Goal: Task Accomplishment & Management: Use online tool/utility

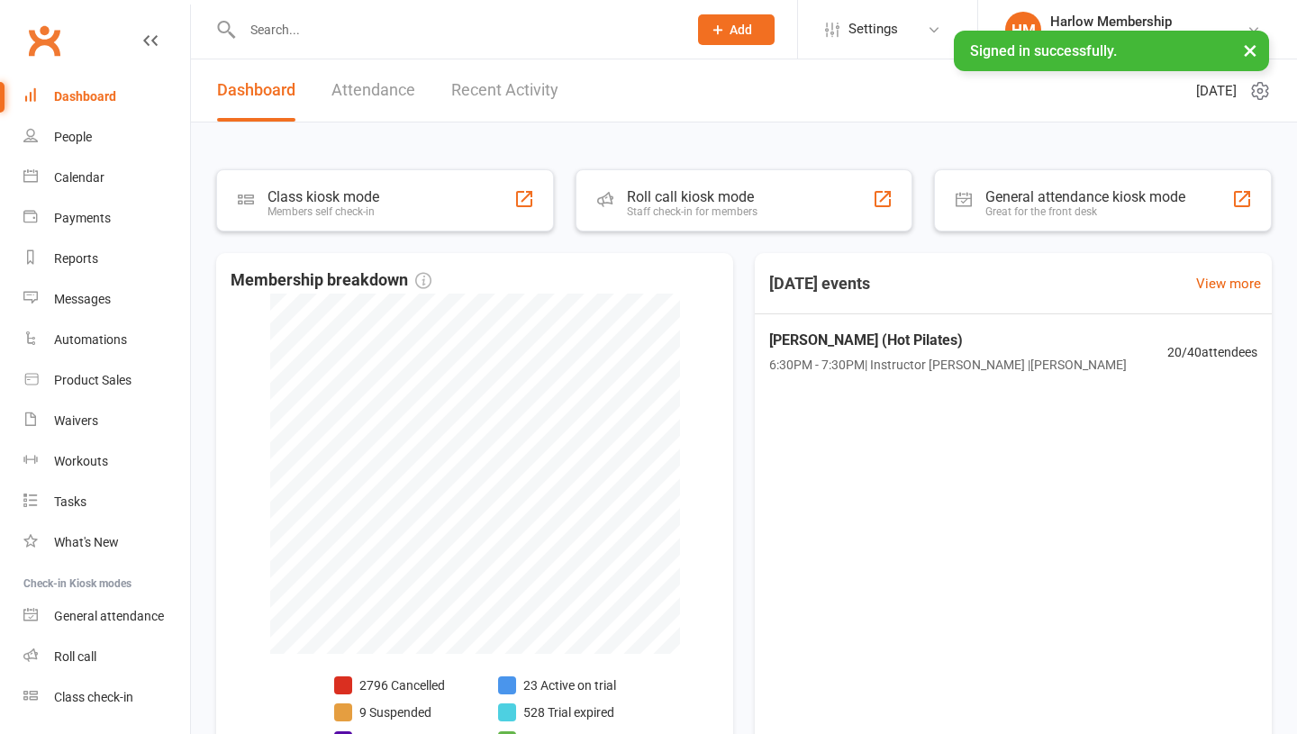
click at [77, 649] on div "Roll call" at bounding box center [75, 656] width 42 height 14
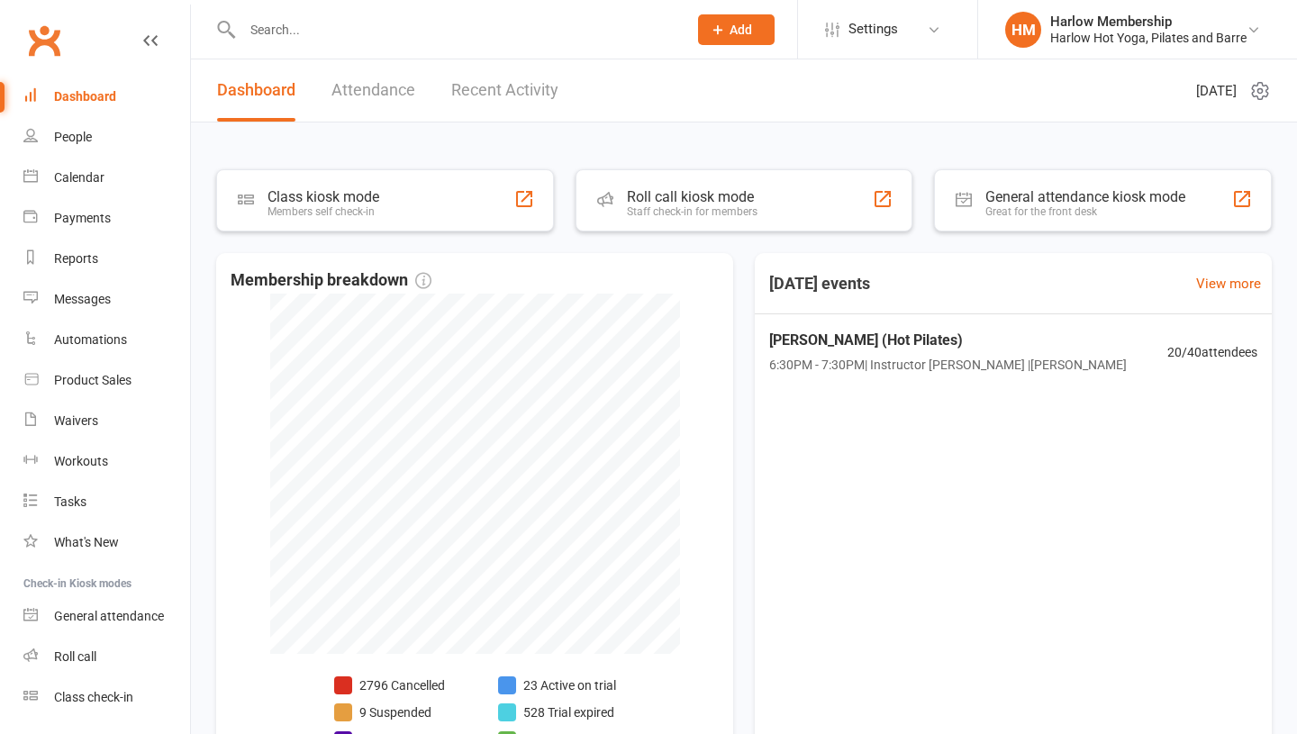
scroll to position [51, 0]
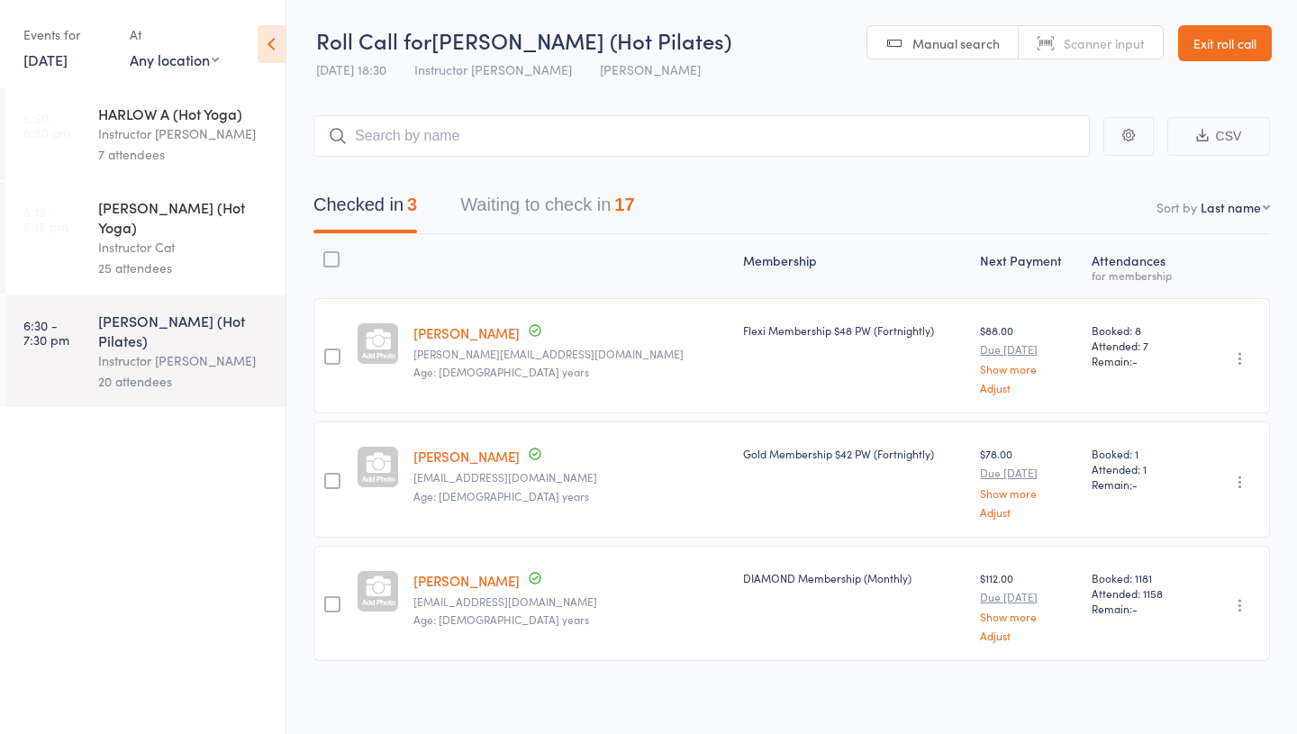
click at [526, 206] on button "Waiting to check in 17" at bounding box center [547, 210] width 174 height 48
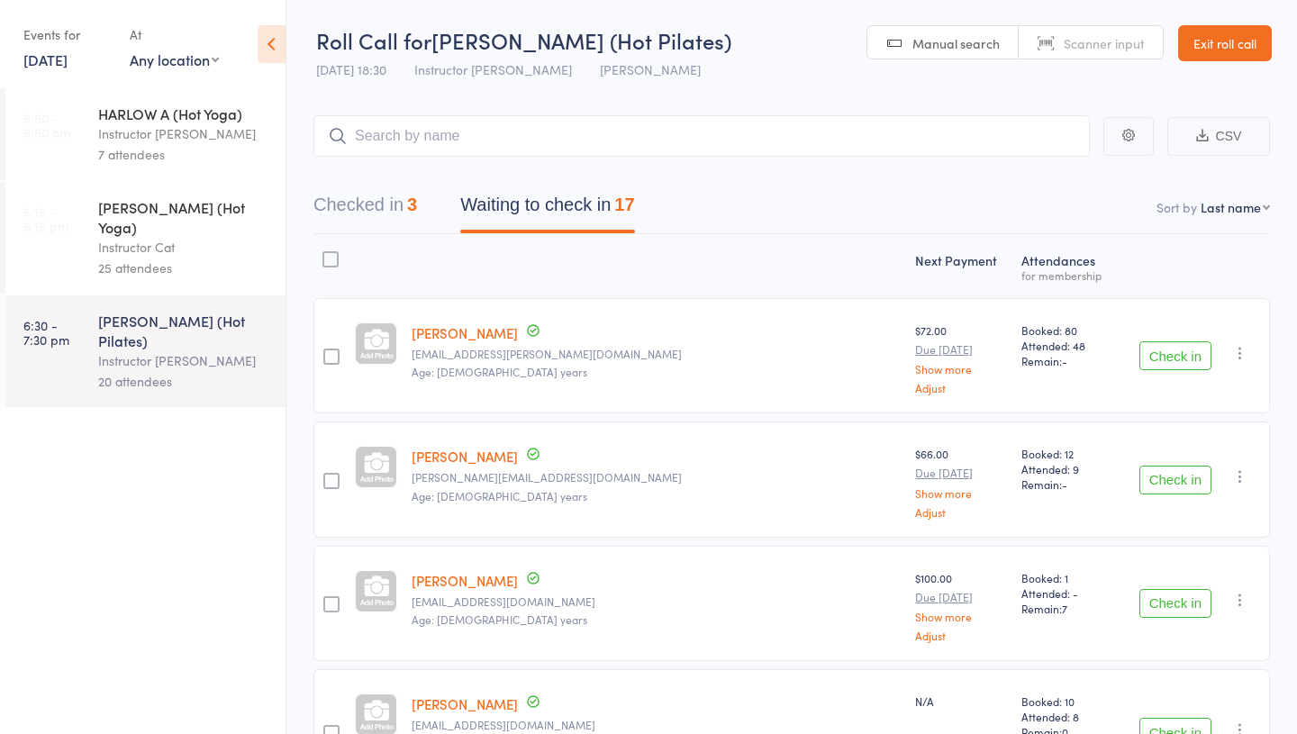
click at [410, 143] on input "search" at bounding box center [701, 135] width 776 height 41
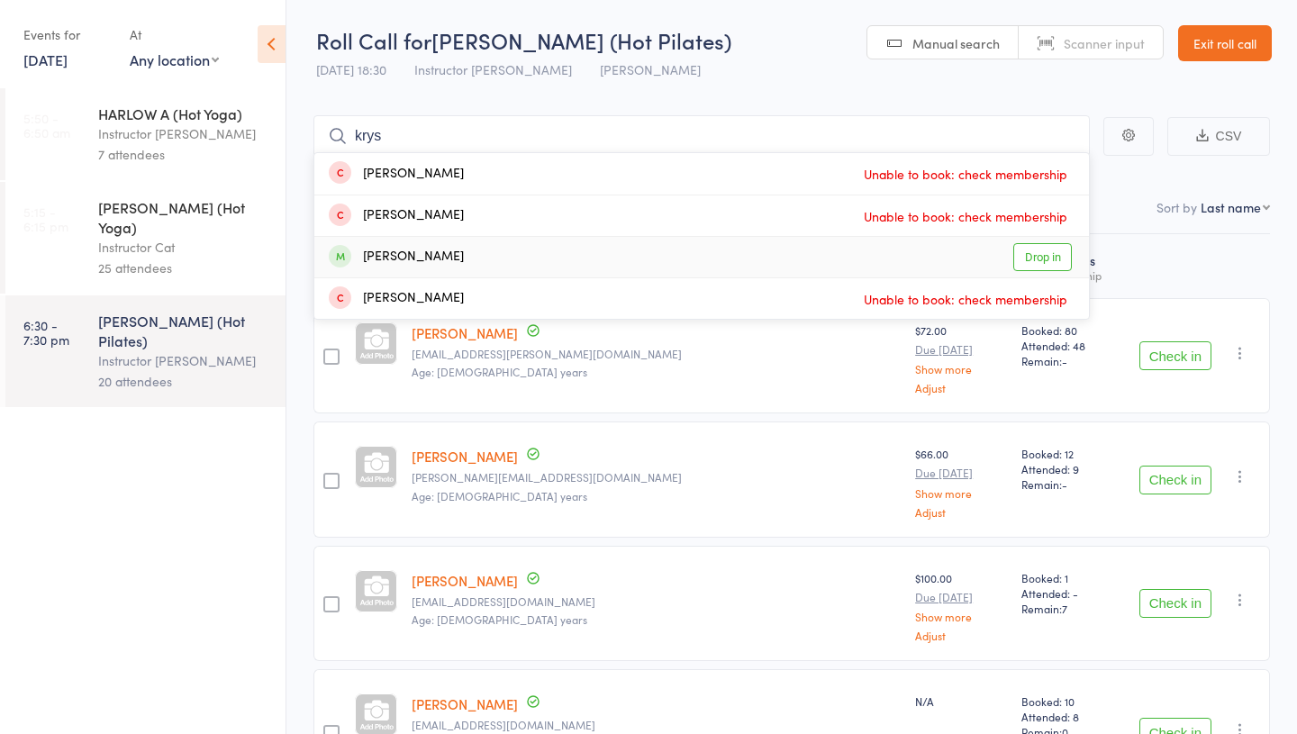
type input "krys"
click at [1040, 262] on link "Drop in" at bounding box center [1042, 257] width 59 height 28
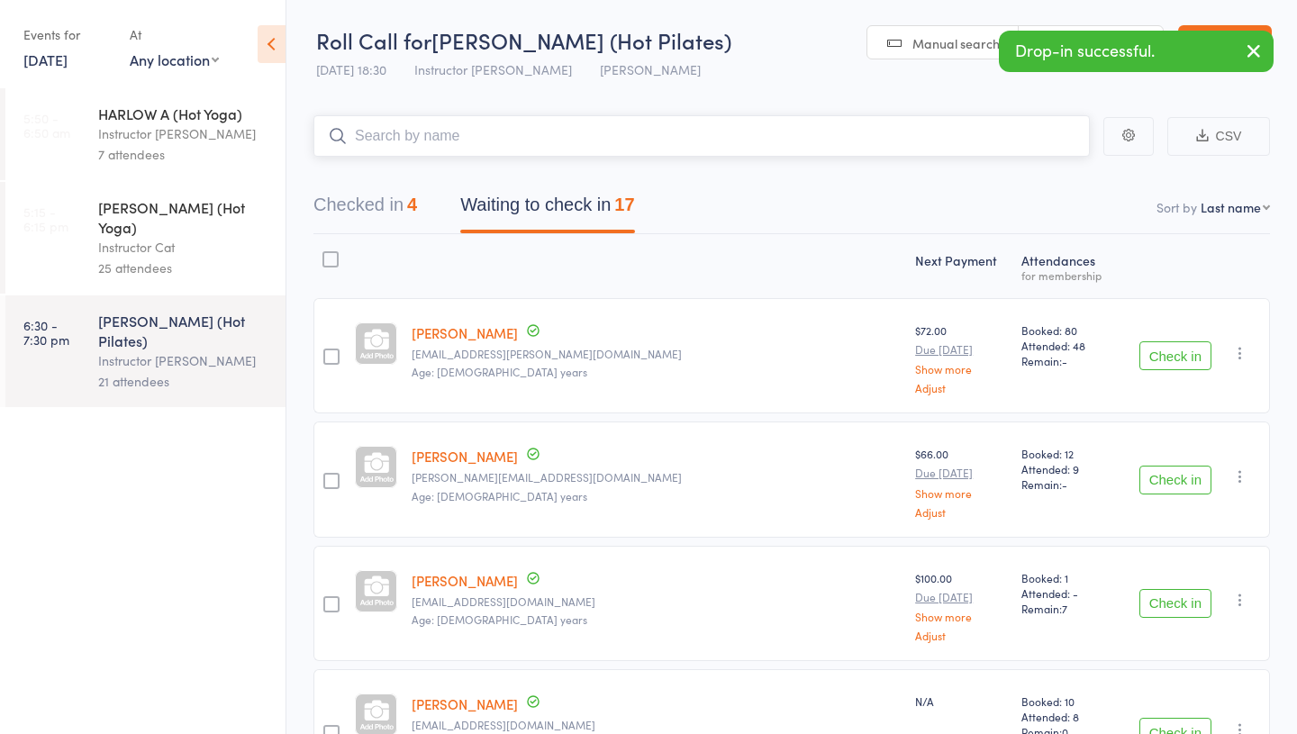
click at [391, 212] on button "Checked in 4" at bounding box center [365, 210] width 104 height 48
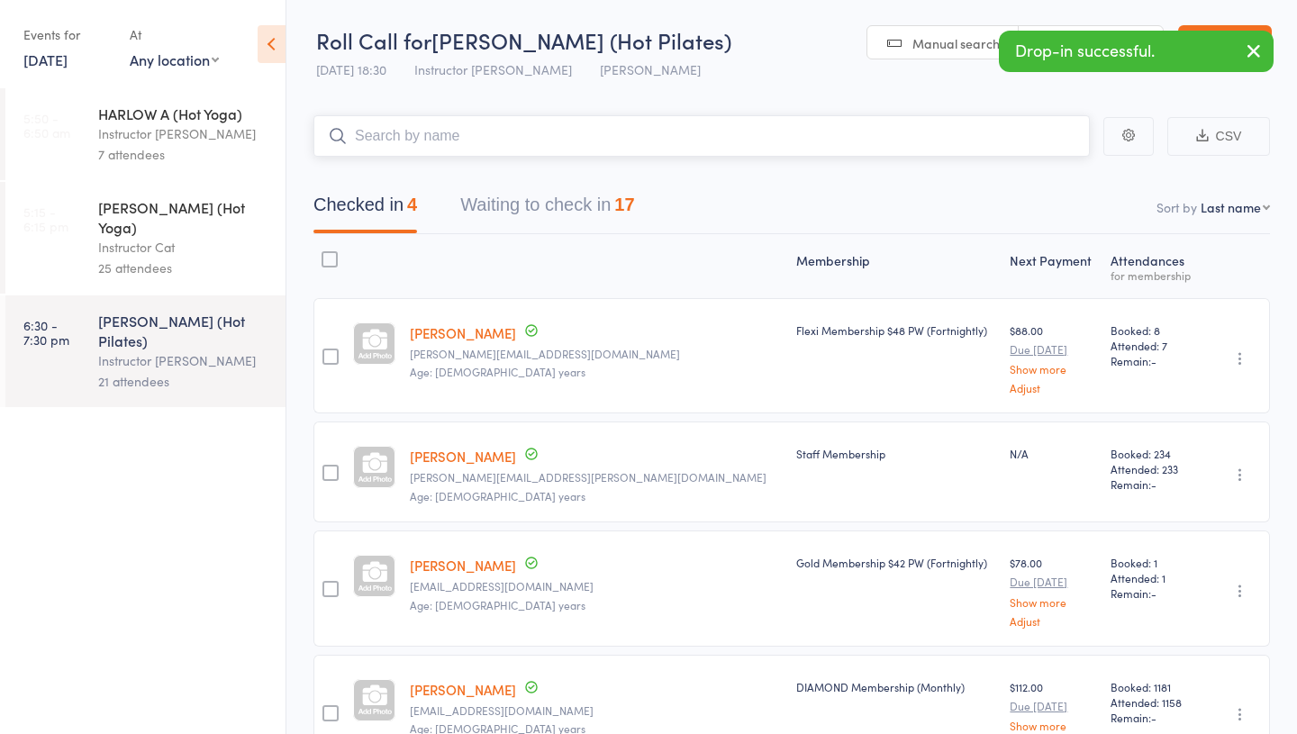
click at [506, 203] on button "Waiting to check in 17" at bounding box center [547, 210] width 174 height 48
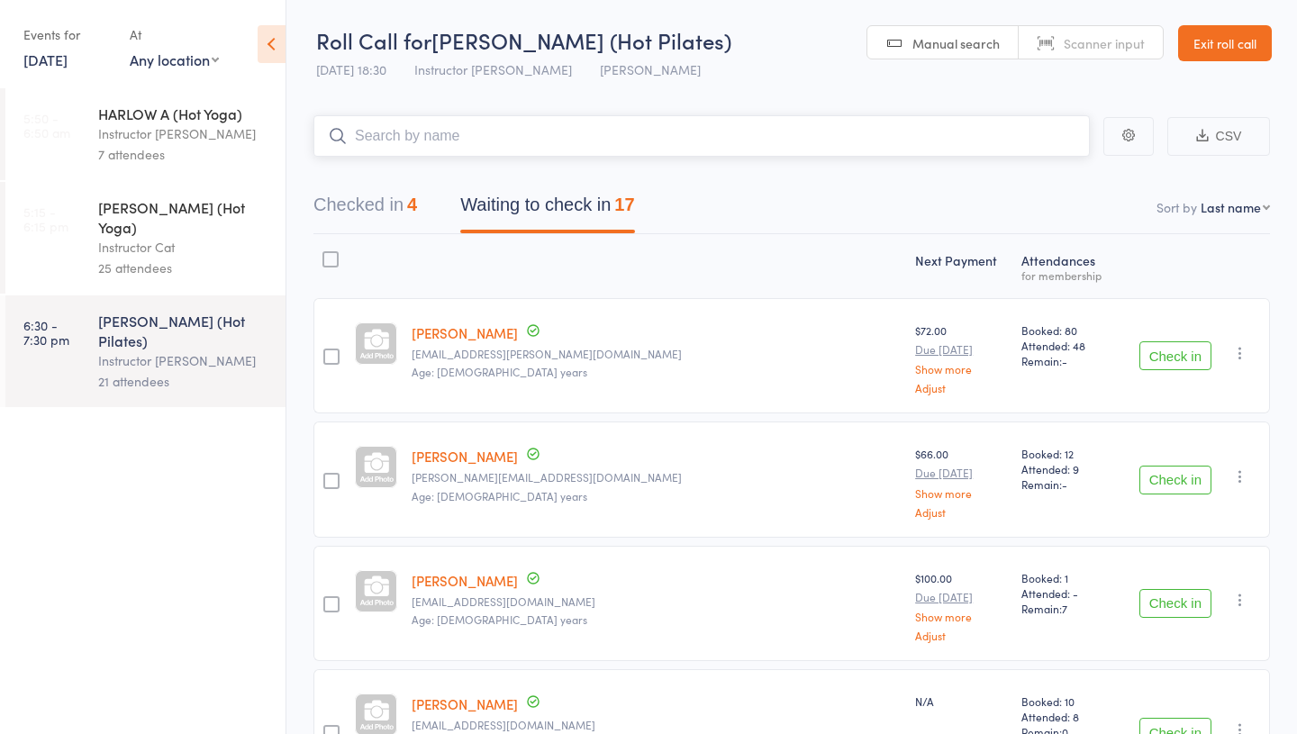
click at [397, 214] on button "Checked in 4" at bounding box center [365, 210] width 104 height 48
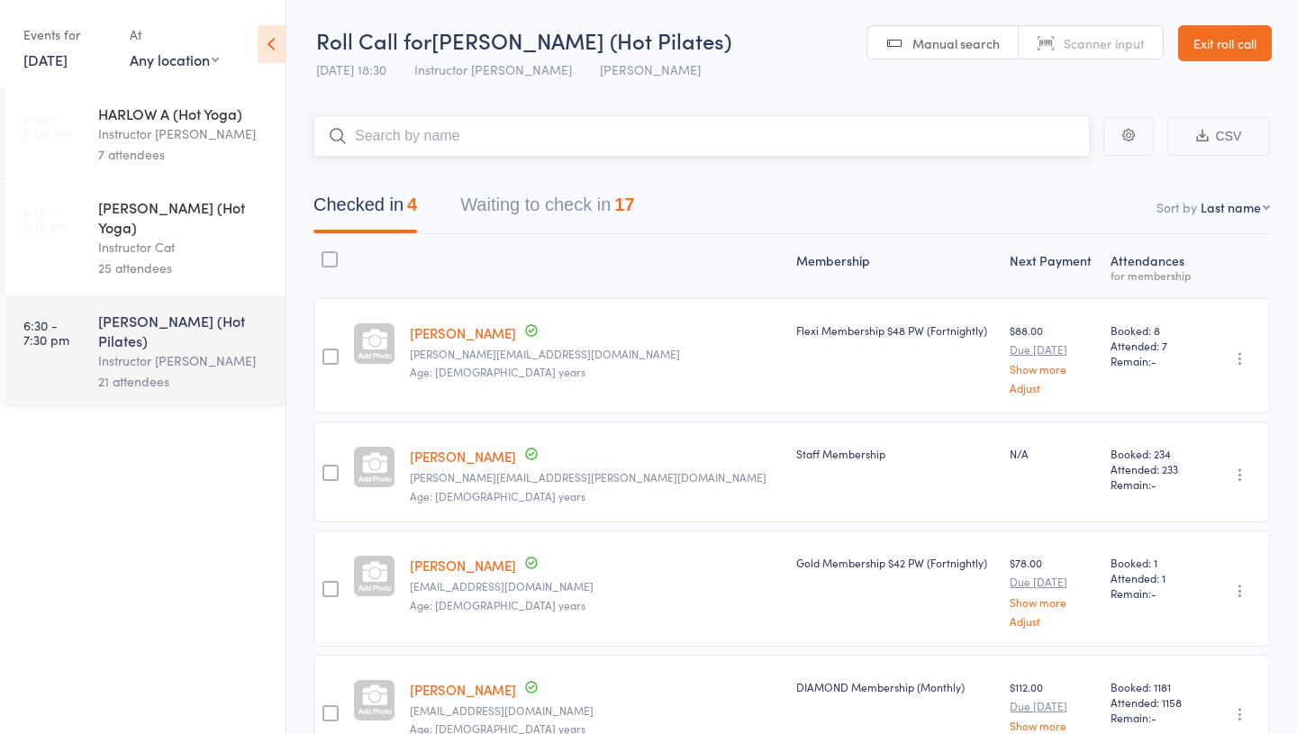
click at [530, 208] on button "Waiting to check in 17" at bounding box center [547, 210] width 174 height 48
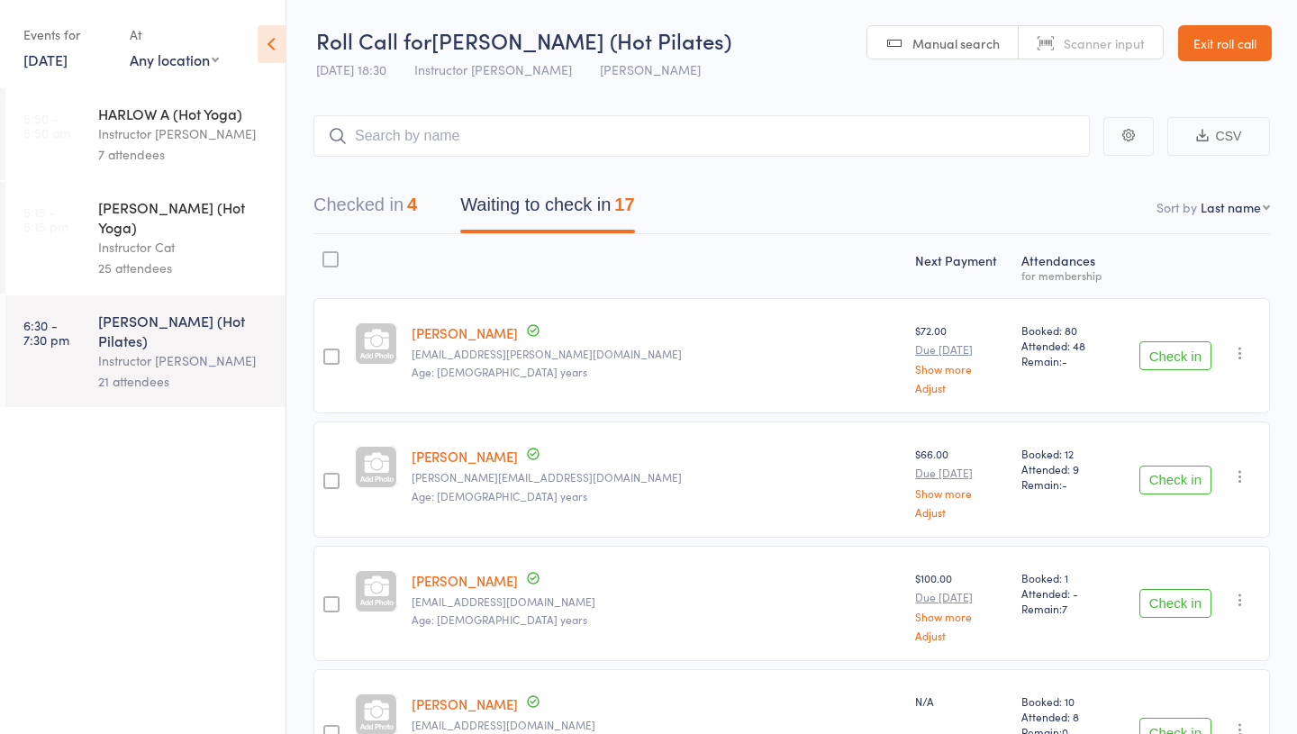
click at [144, 237] on div "Instructor Cat" at bounding box center [184, 247] width 172 height 21
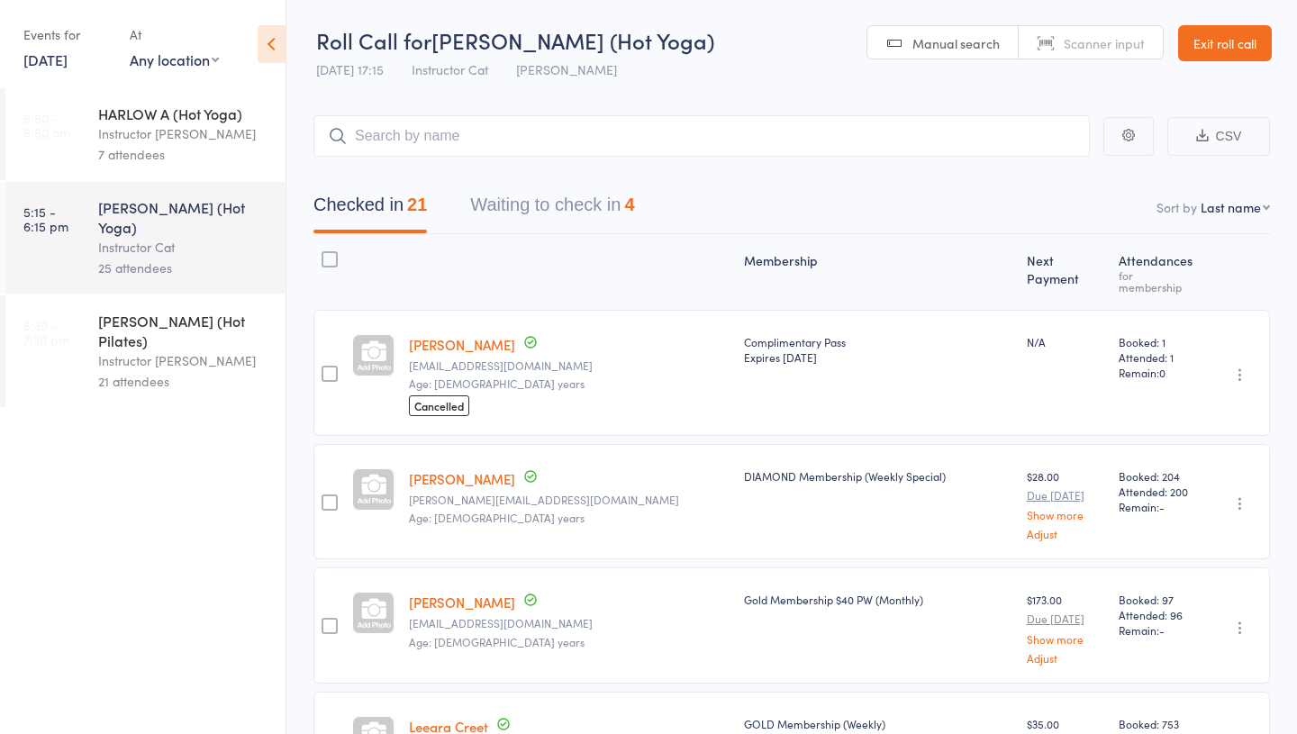
click at [525, 221] on button "Waiting to check in 4" at bounding box center [552, 210] width 164 height 48
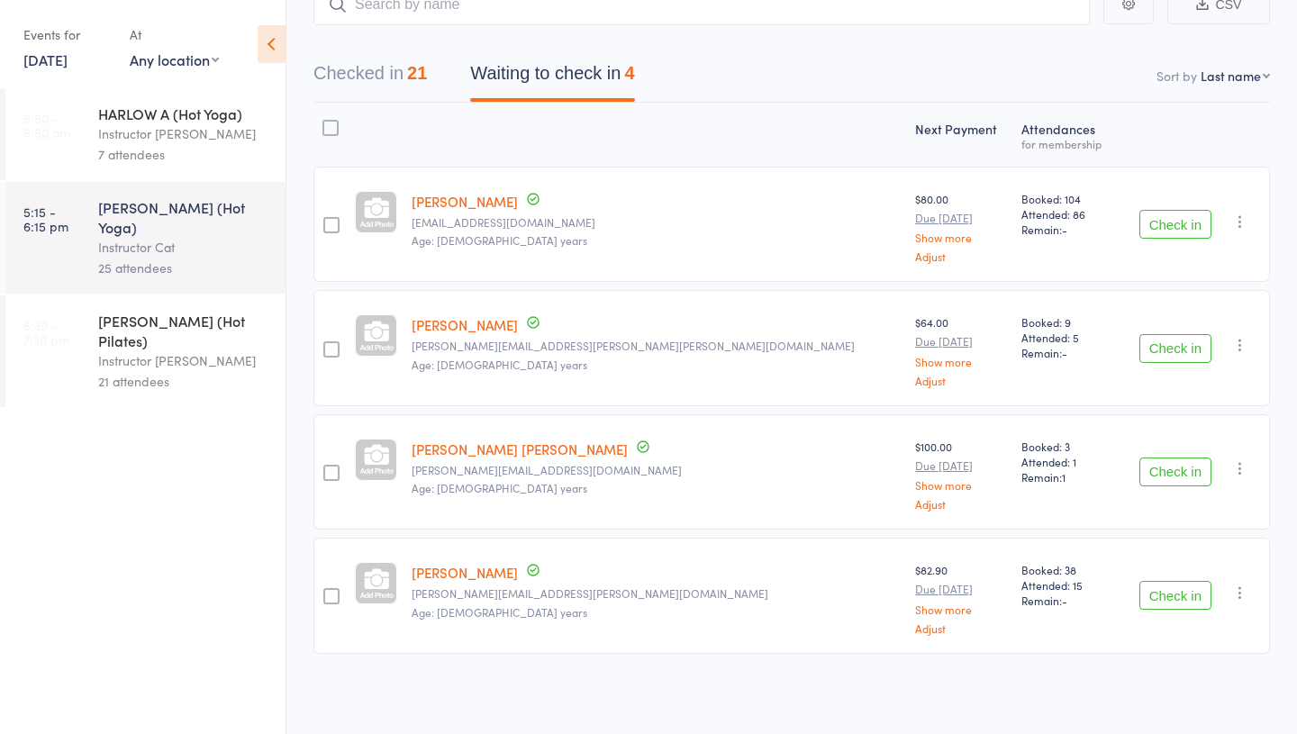
scroll to position [129, 0]
click at [410, 88] on button "Checked in 21" at bounding box center [370, 81] width 114 height 48
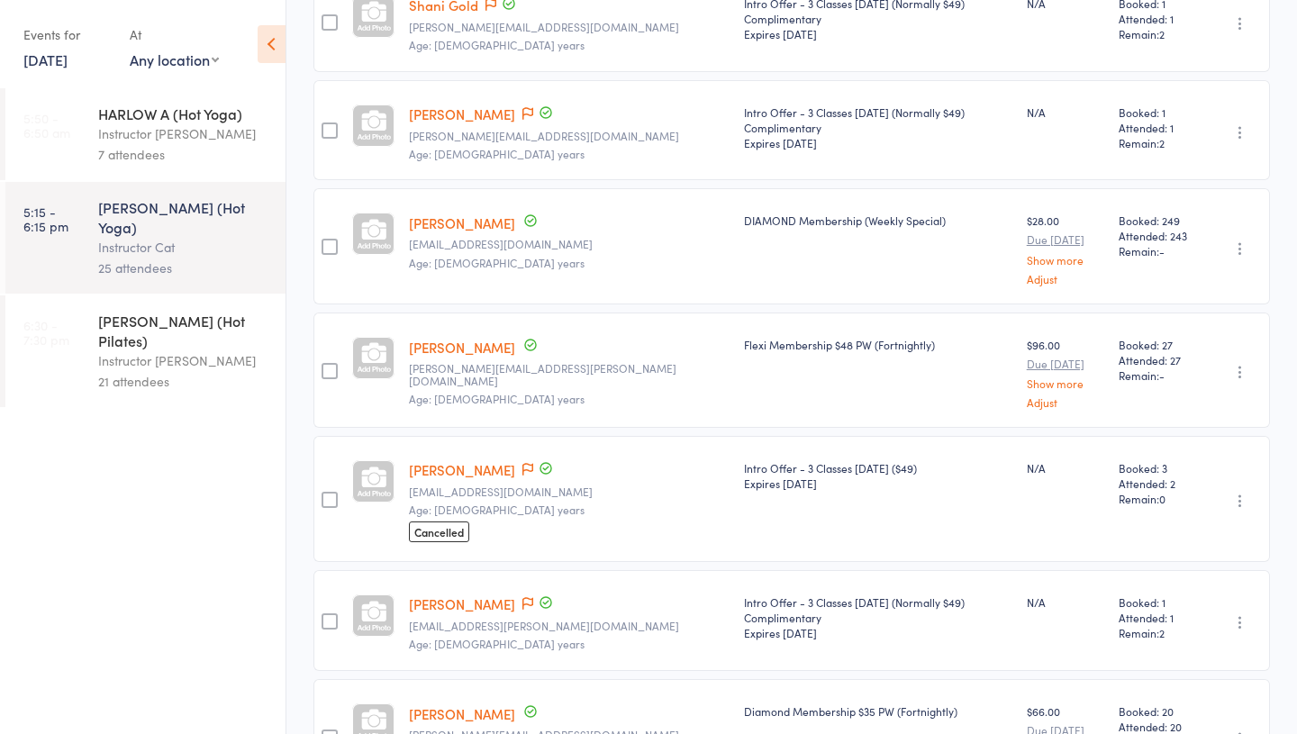
scroll to position [1114, 0]
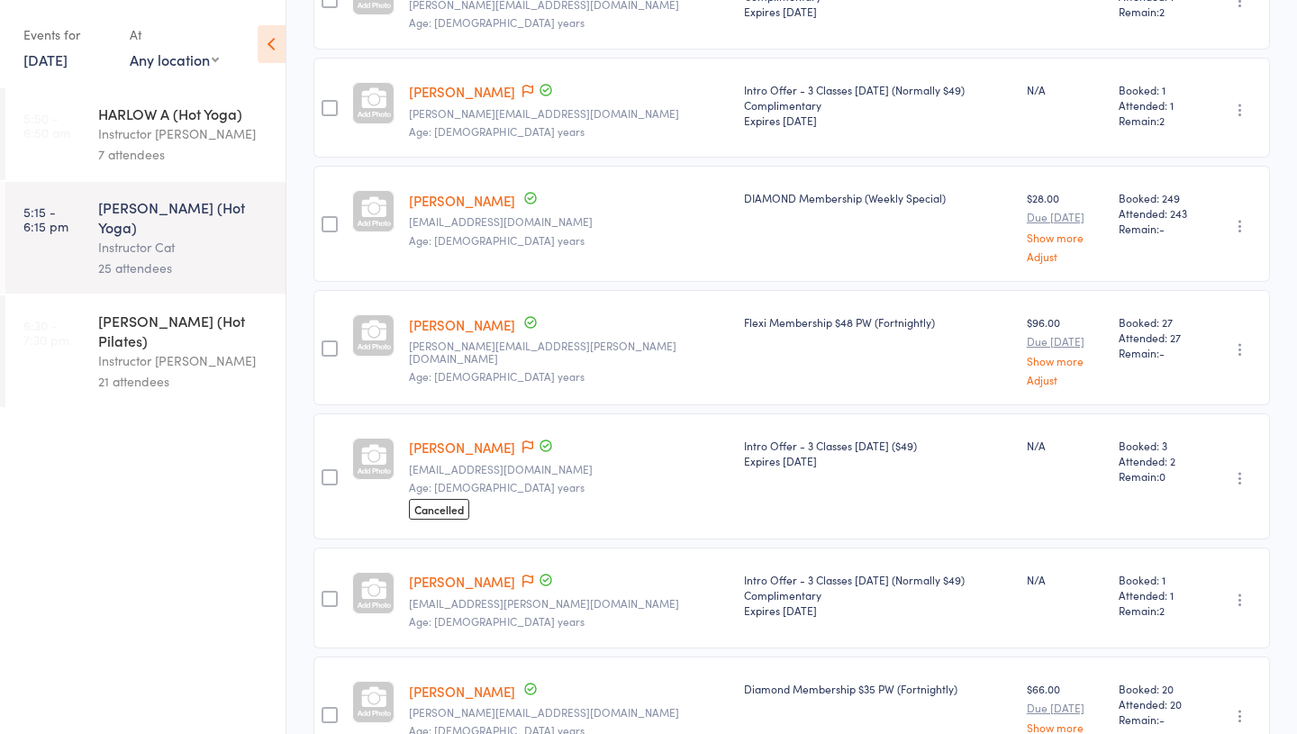
click at [188, 371] on div "21 attendees" at bounding box center [184, 381] width 172 height 21
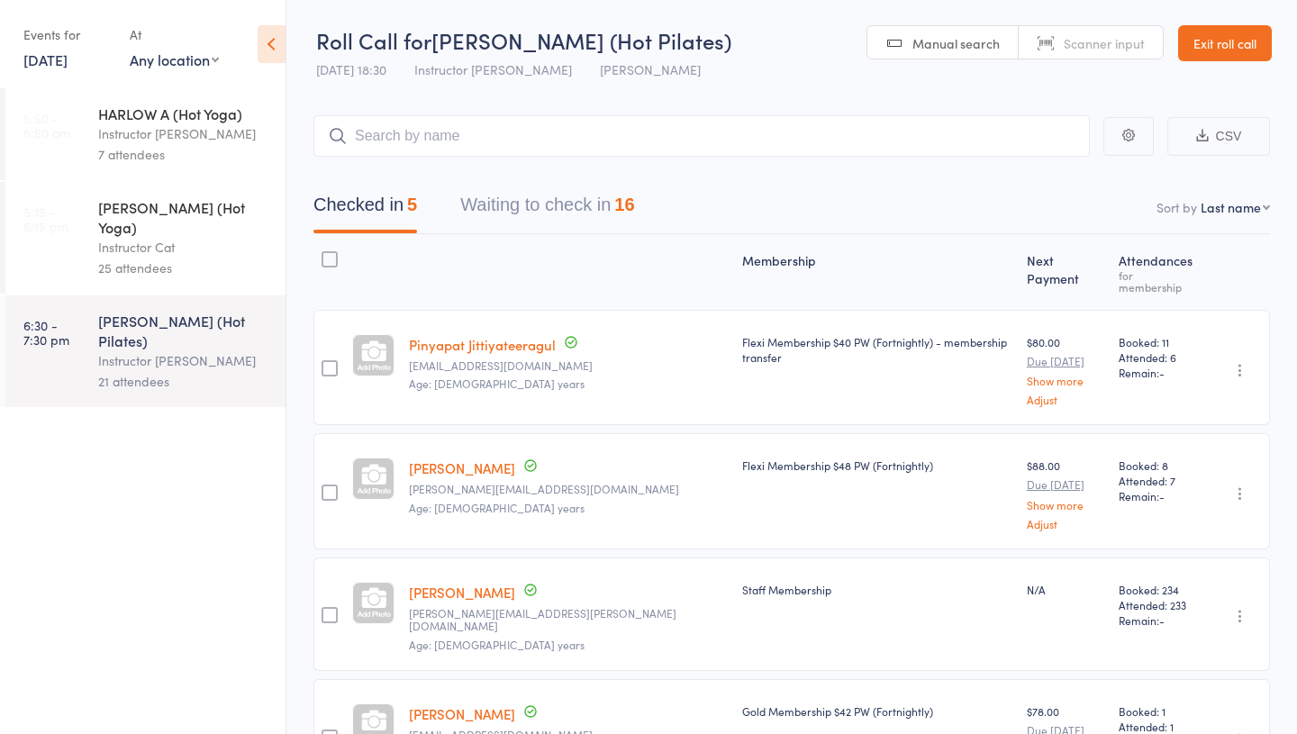
click at [536, 224] on button "Waiting to check in 16" at bounding box center [547, 210] width 174 height 48
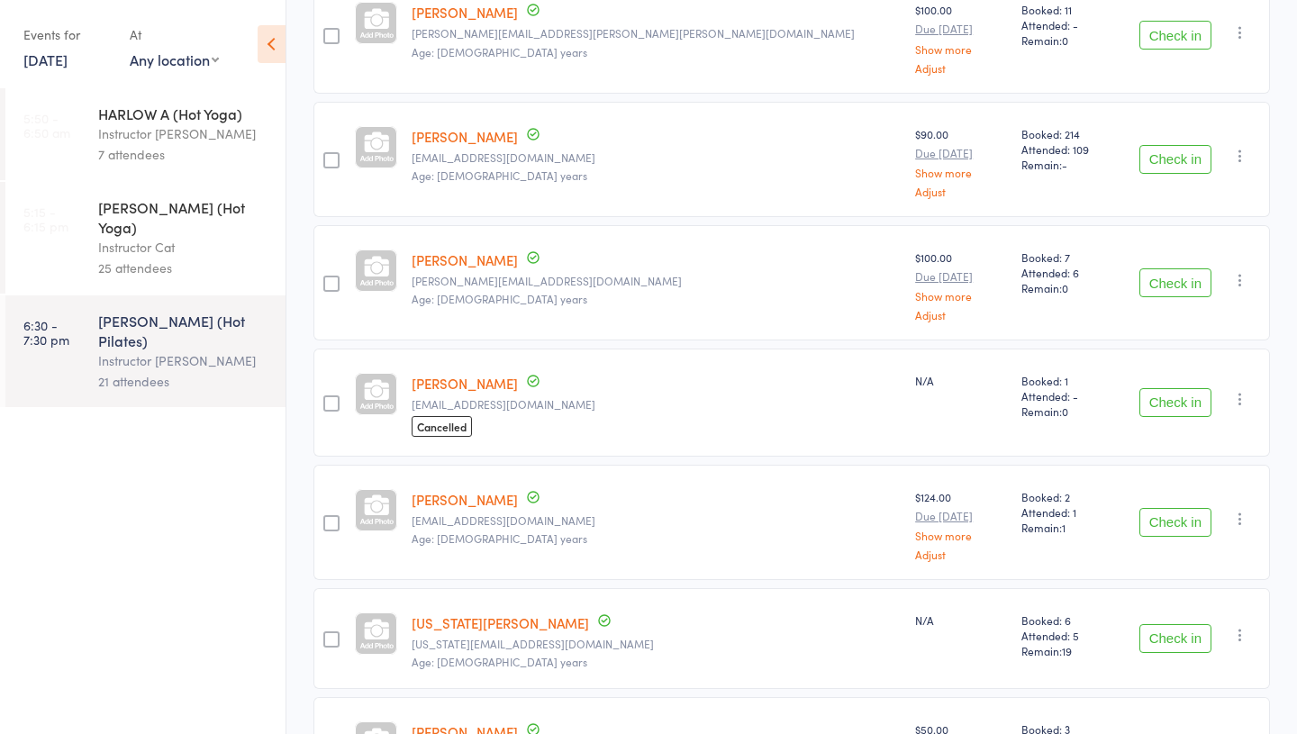
scroll to position [1095, 0]
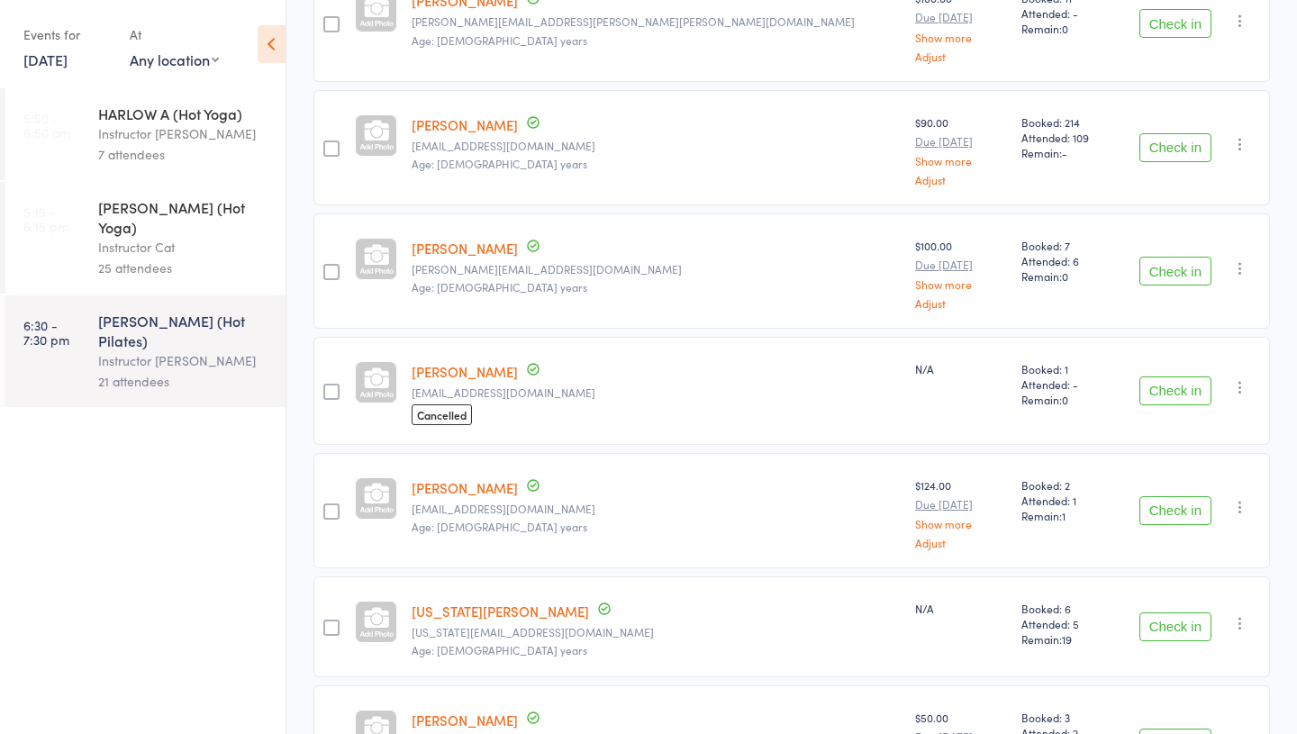
click at [498, 487] on link "Alexandra Ippolito" at bounding box center [465, 487] width 106 height 19
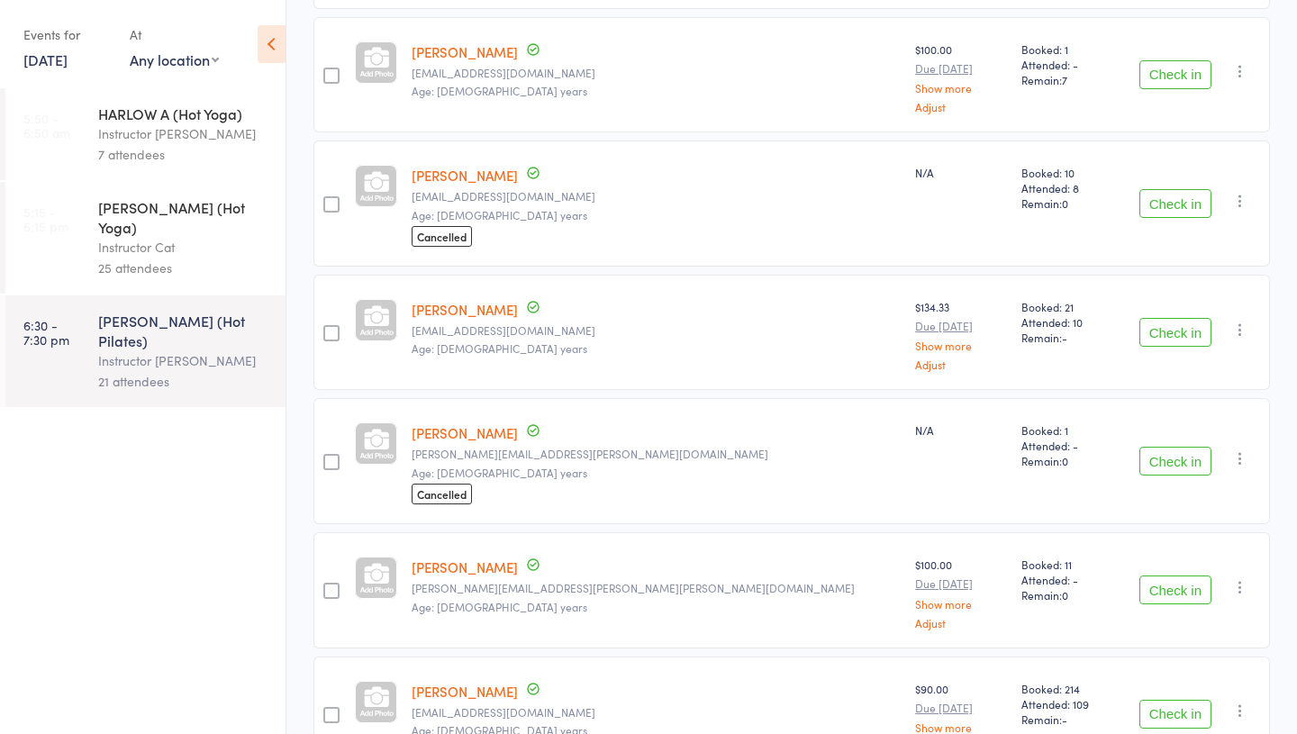
scroll to position [0, 0]
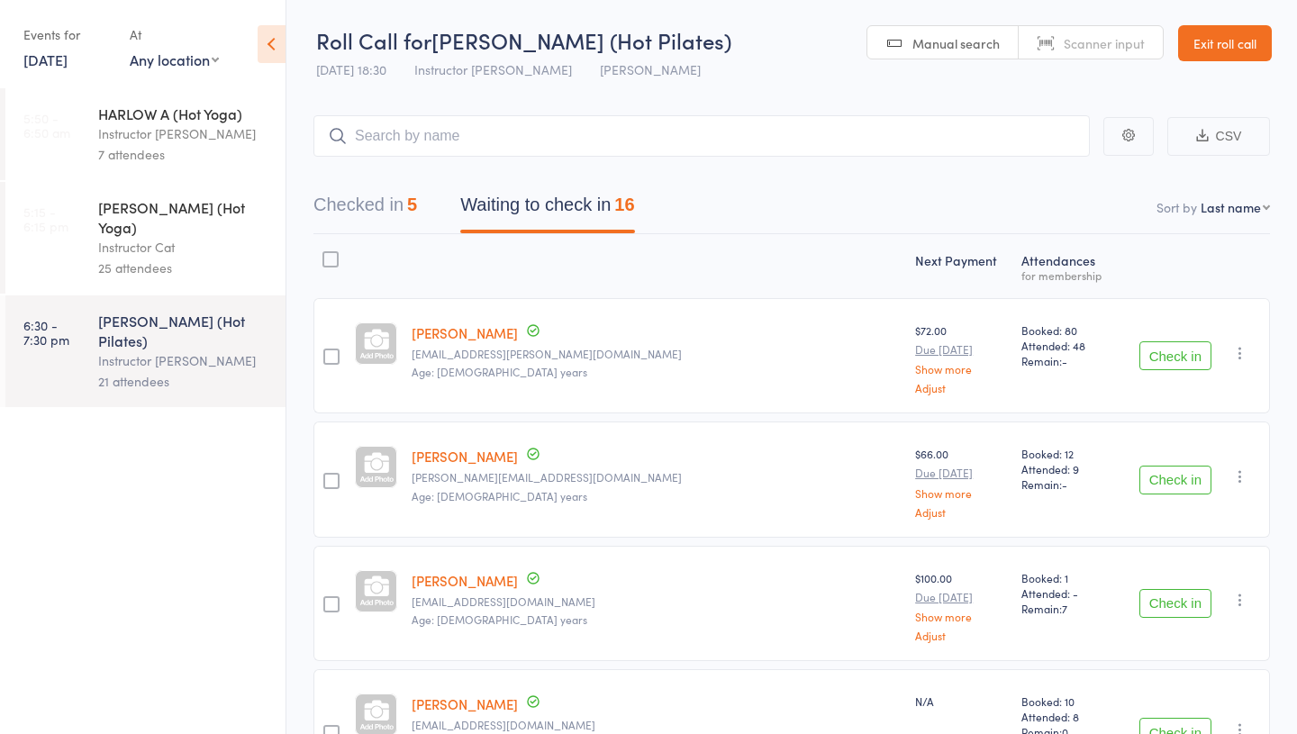
click at [391, 198] on button "Checked in 5" at bounding box center [365, 210] width 104 height 48
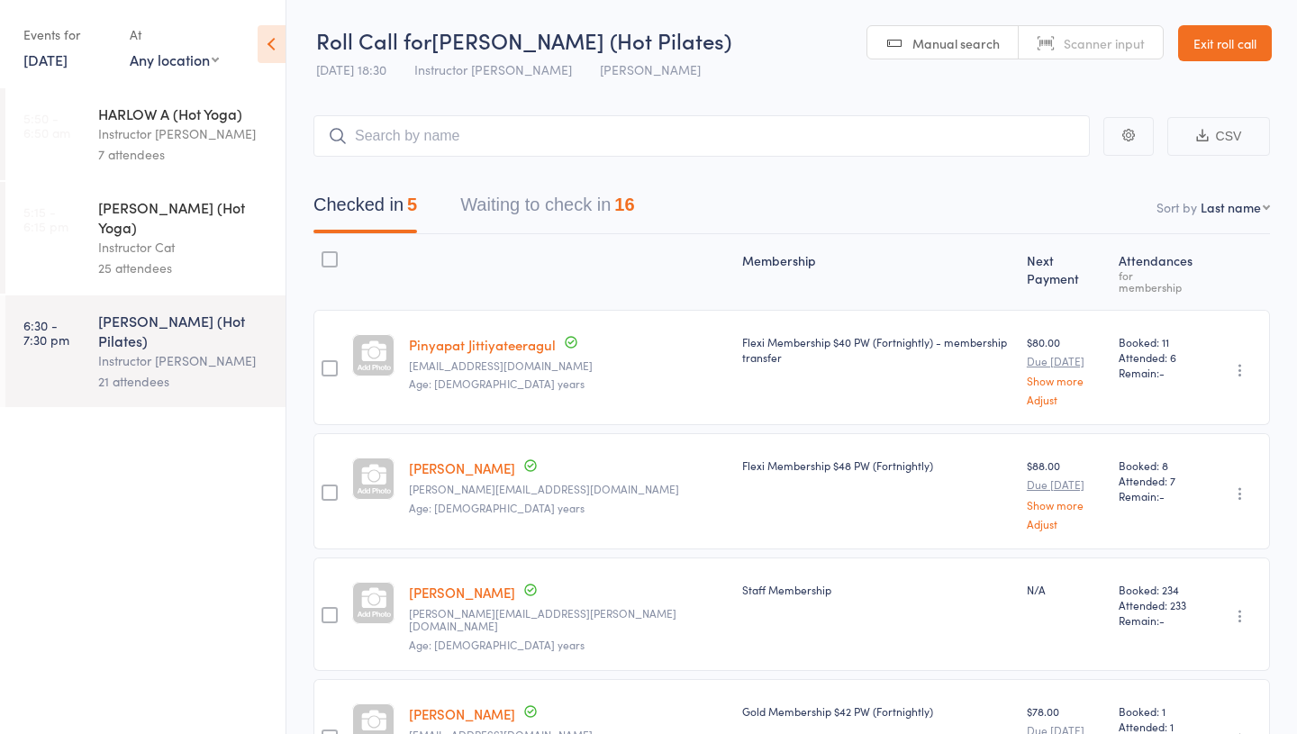
click at [140, 237] on div "Instructor Cat" at bounding box center [184, 247] width 172 height 21
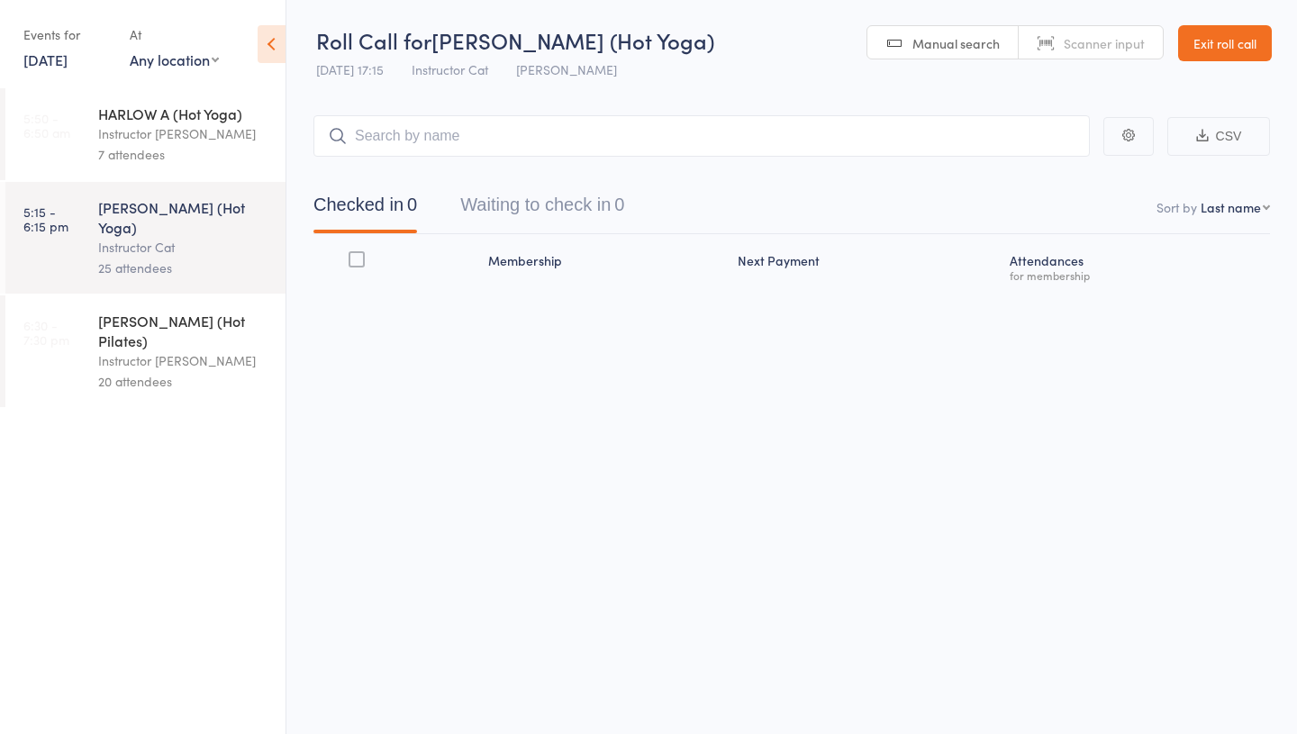
click at [150, 371] on div "20 attendees" at bounding box center [184, 381] width 172 height 21
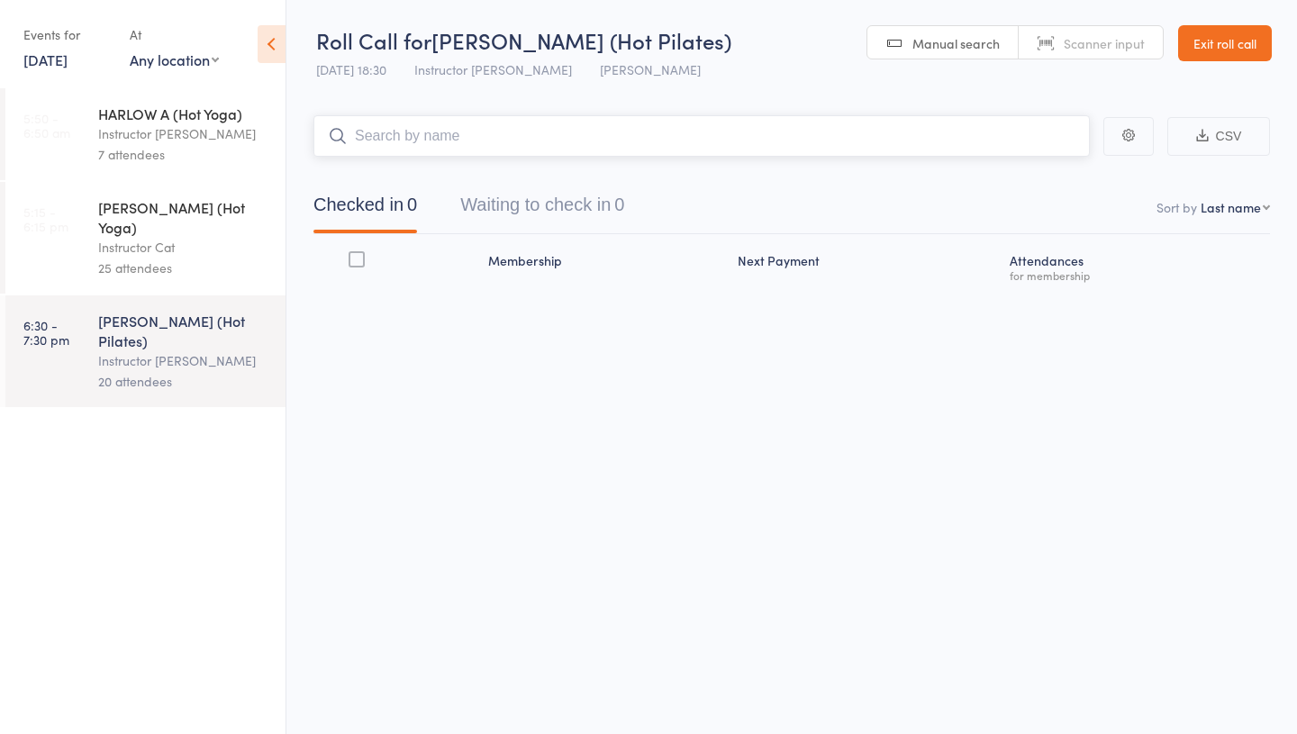
click at [556, 204] on button "Waiting to check in 0" at bounding box center [542, 210] width 164 height 48
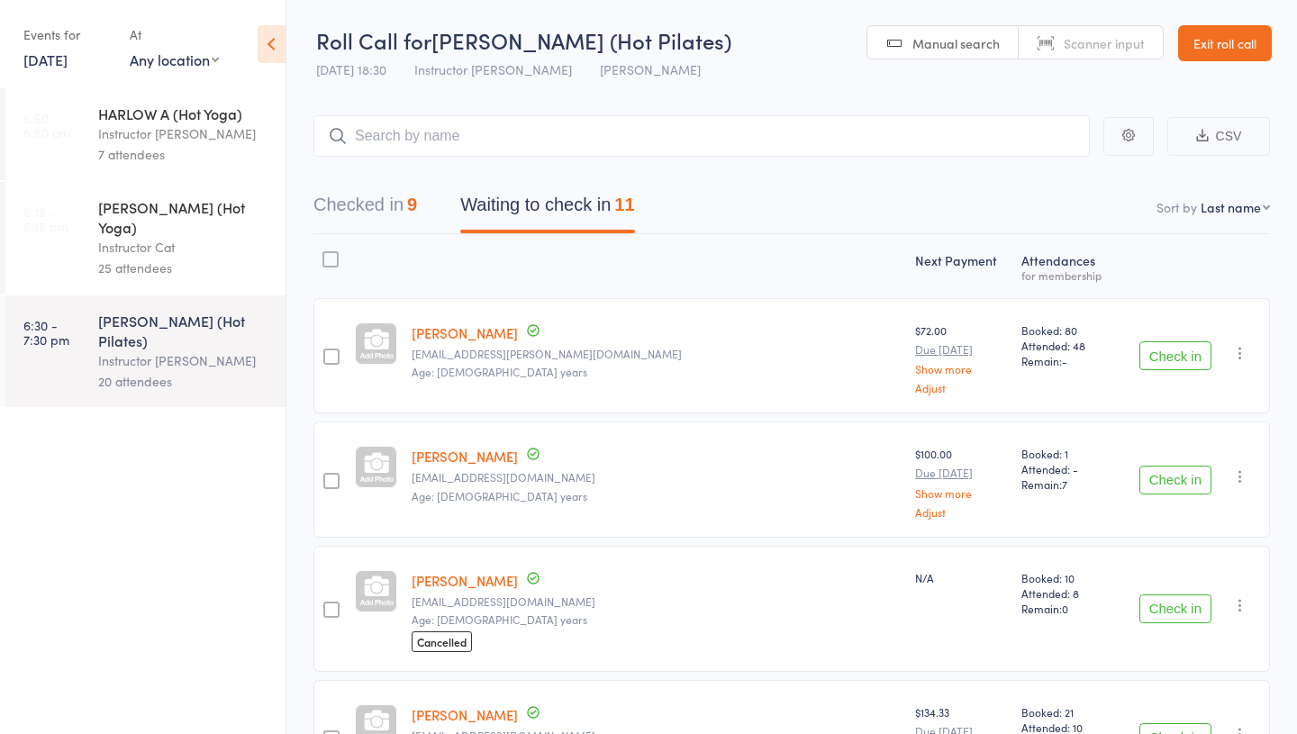
click at [91, 254] on link "5:15 - 6:15 pm HARLOW B (Hot Yoga) Instructor Cat 25 attendees" at bounding box center [145, 238] width 280 height 112
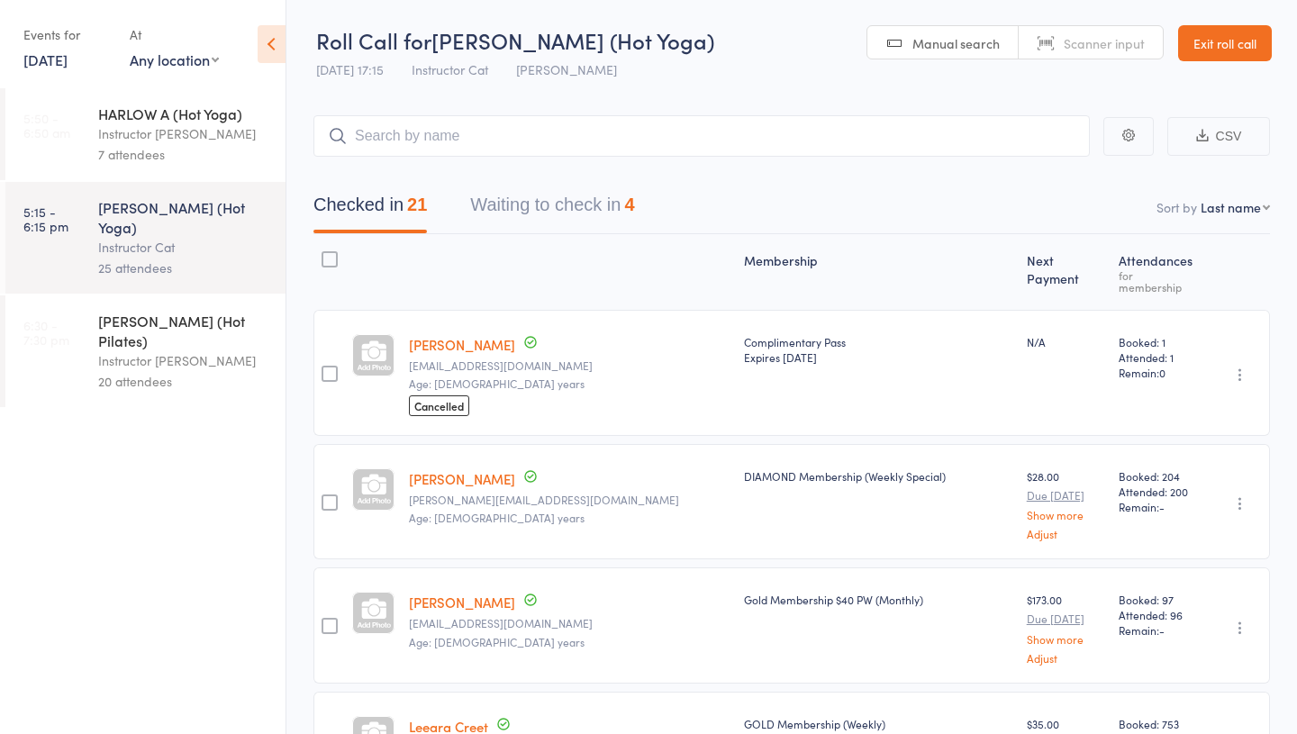
click at [139, 311] on div "HARLOW C (Hot Pilates)" at bounding box center [184, 331] width 172 height 40
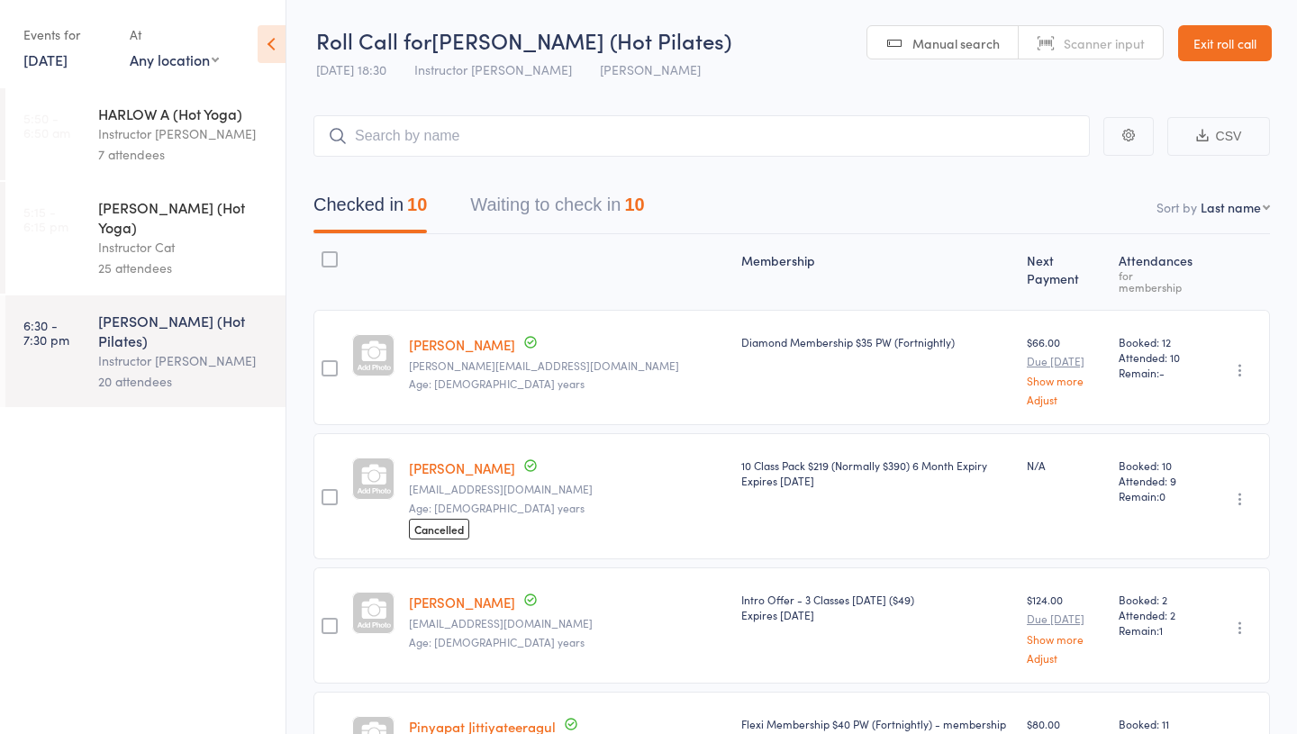
click at [167, 213] on div "HARLOW B (Hot Yoga)" at bounding box center [184, 217] width 172 height 40
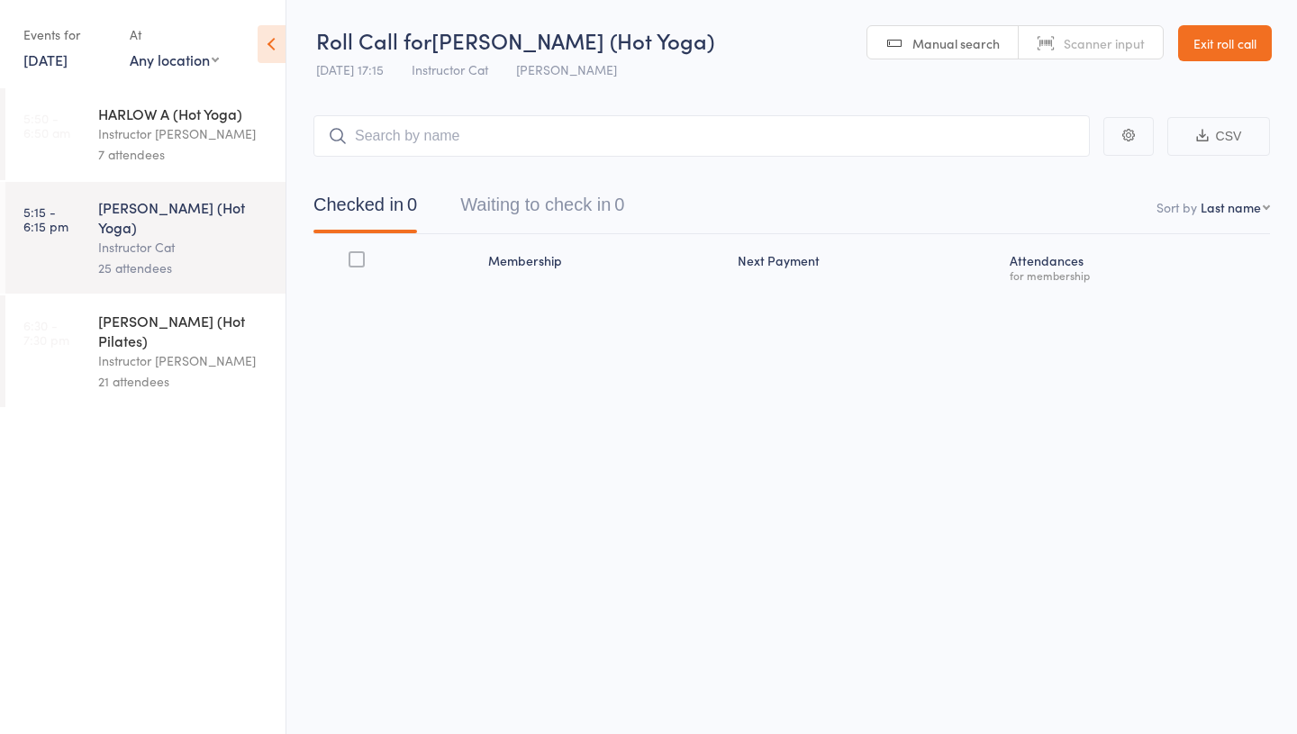
click at [171, 311] on div "HARLOW C (Hot Pilates)" at bounding box center [184, 331] width 172 height 40
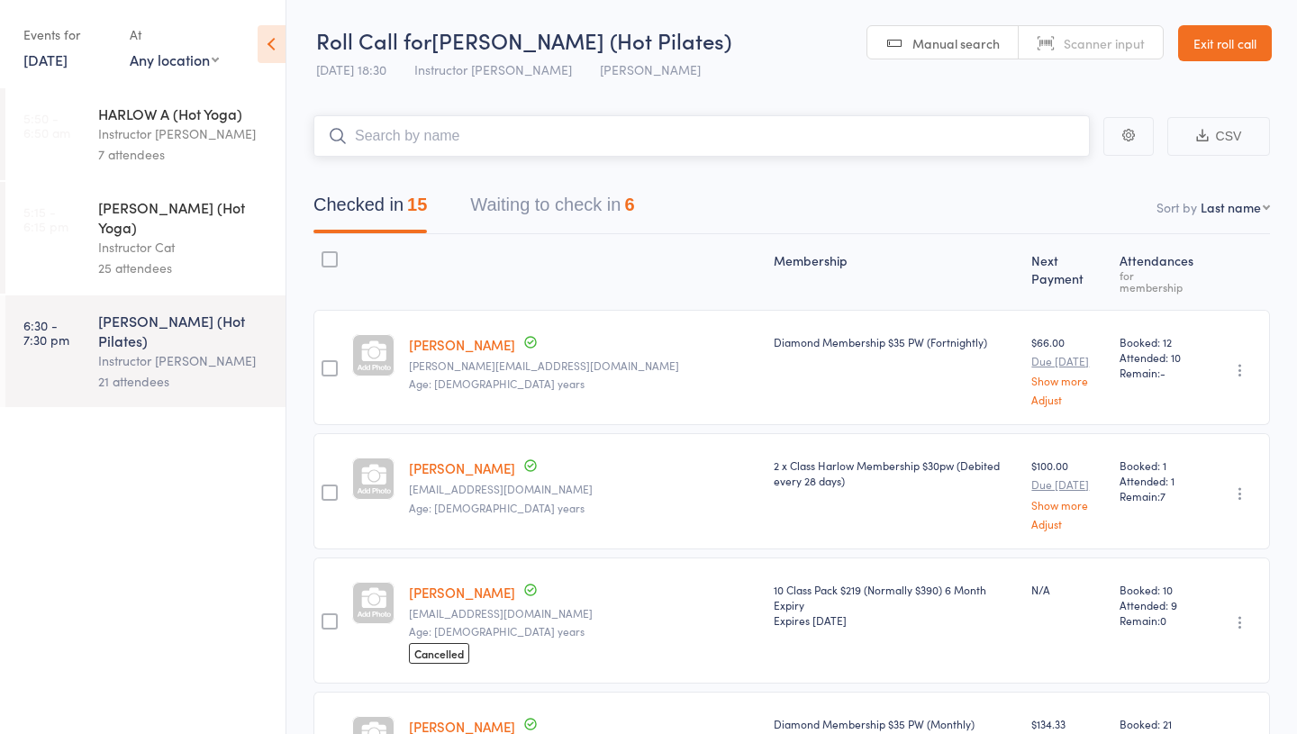
click at [540, 204] on button "Waiting to check in 6" at bounding box center [552, 210] width 164 height 48
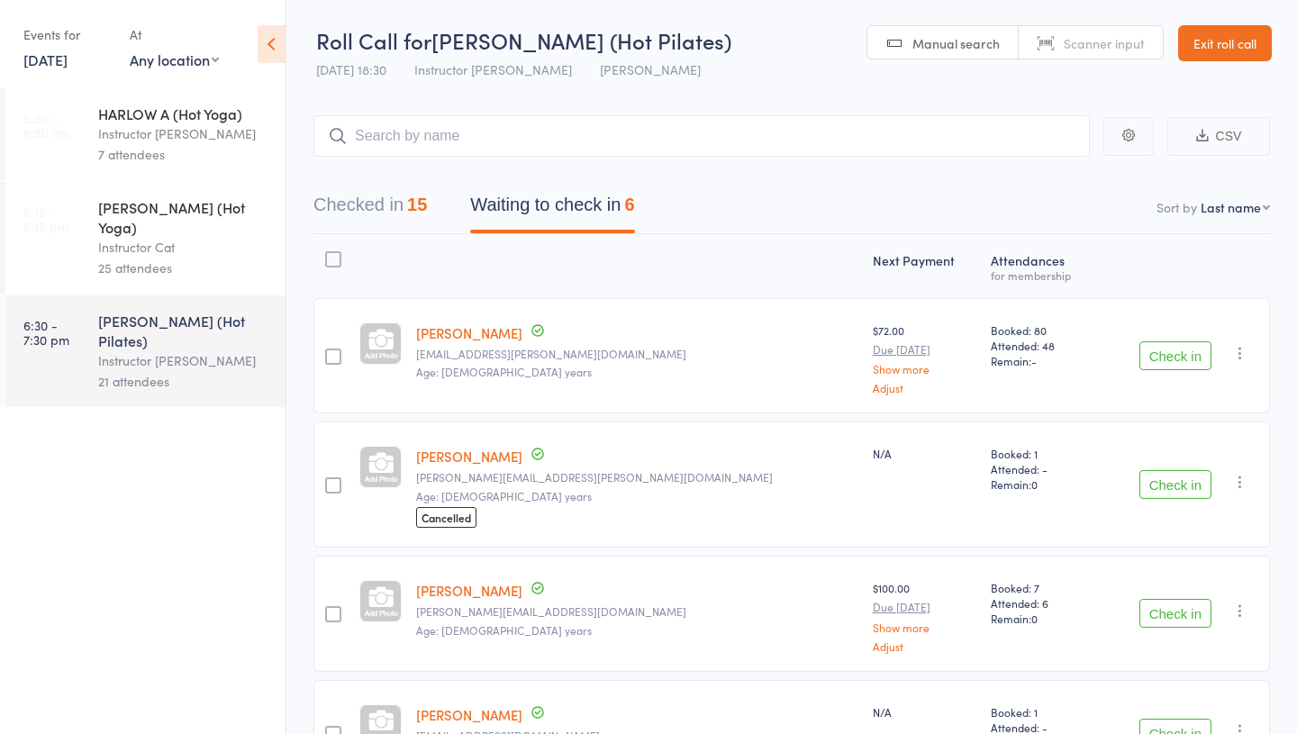
click at [144, 237] on div "Instructor Cat" at bounding box center [184, 247] width 172 height 21
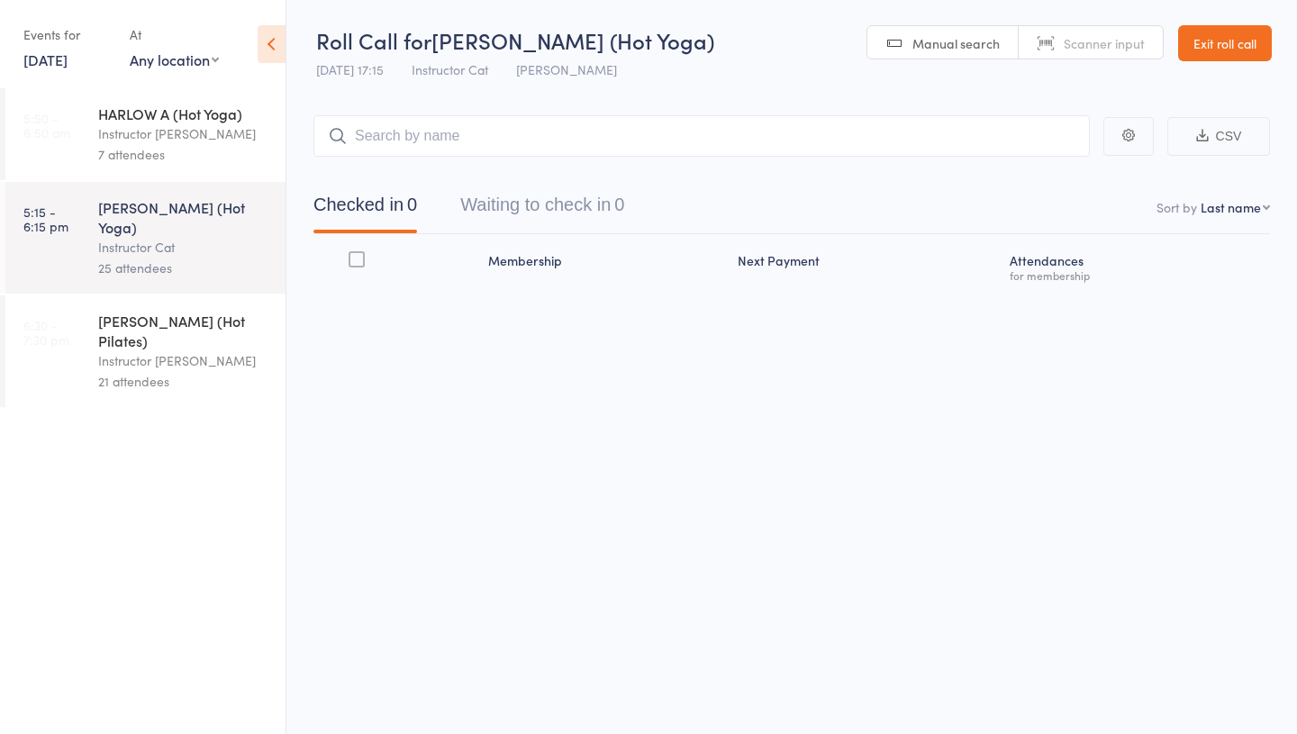
click at [142, 350] on div "Instructor Emma" at bounding box center [184, 360] width 172 height 21
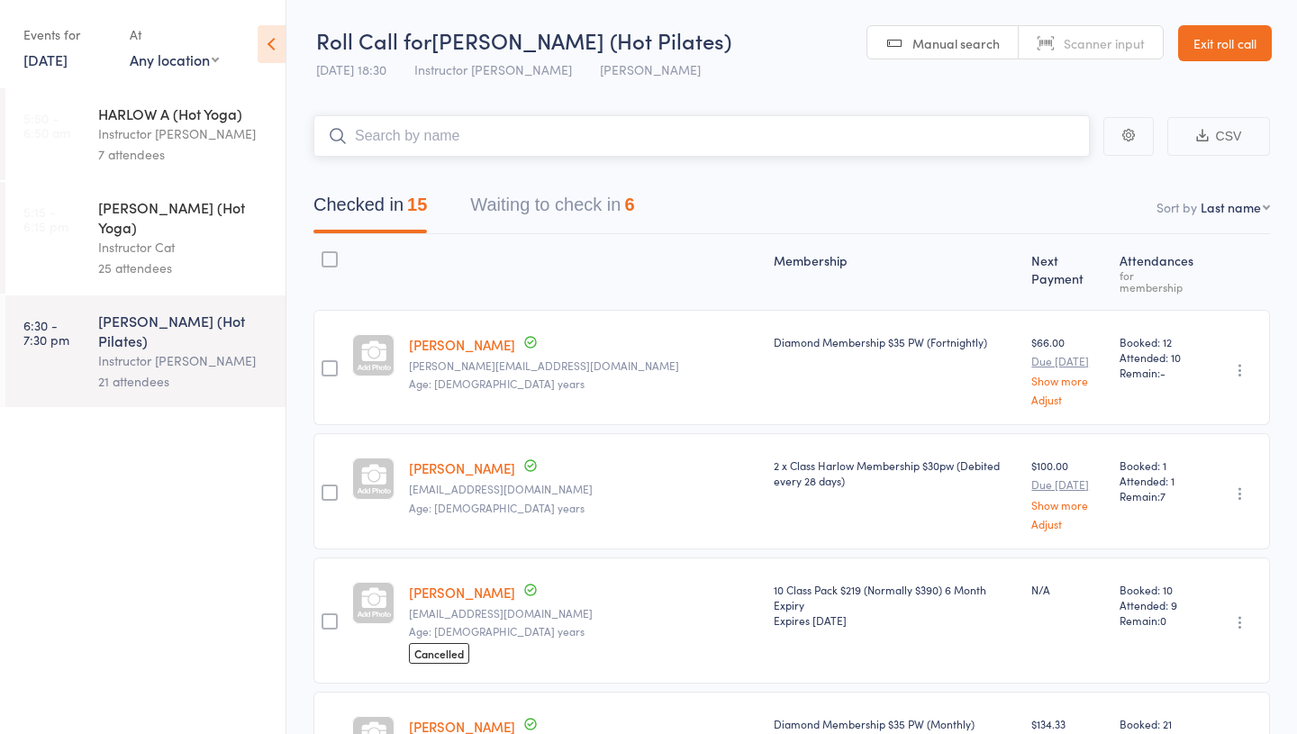
click at [525, 232] on button "Waiting to check in 6" at bounding box center [552, 210] width 164 height 48
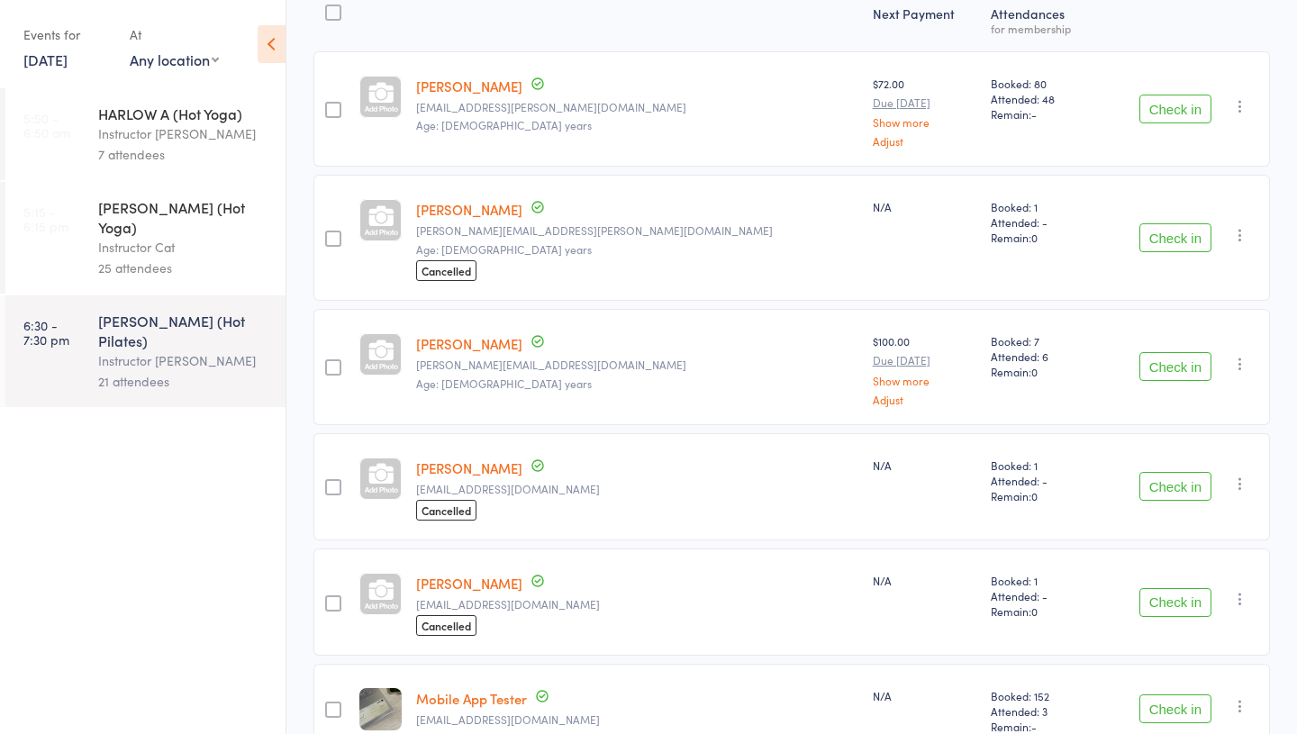
scroll to position [245, 0]
click at [158, 258] on div "25 attendees" at bounding box center [184, 268] width 172 height 21
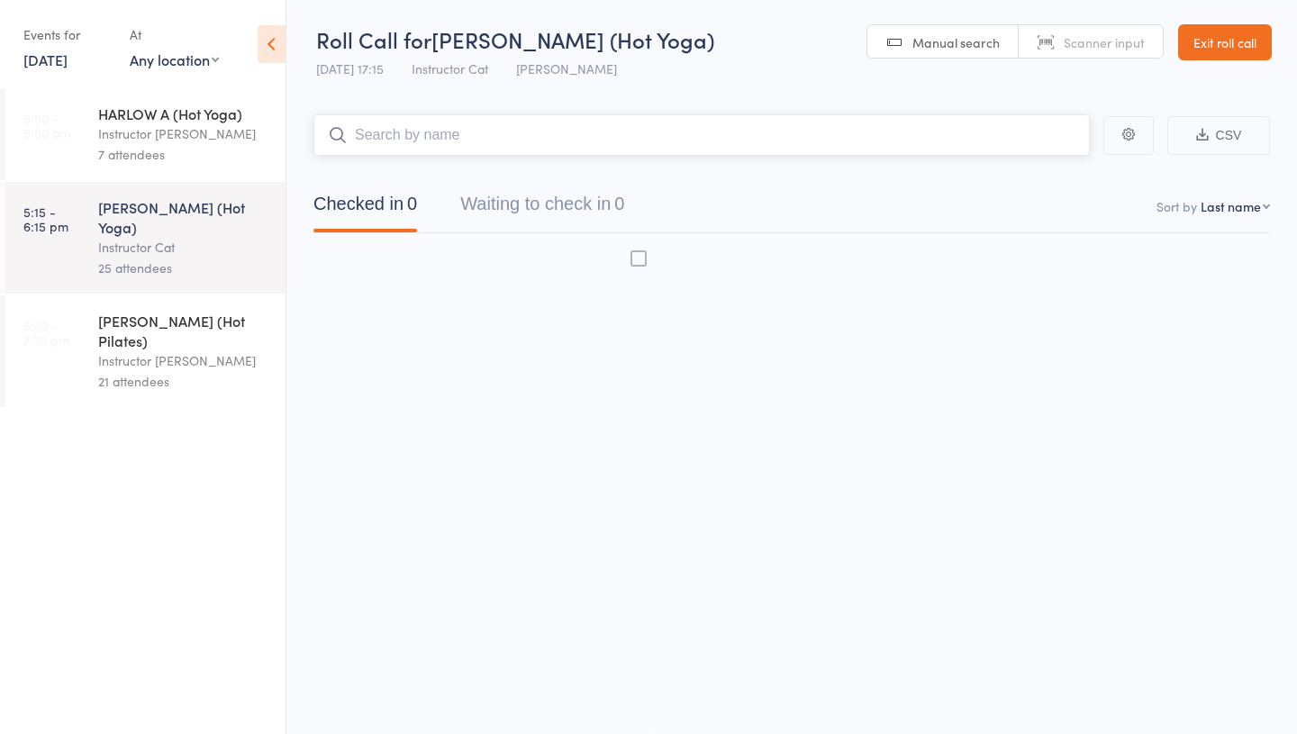
scroll to position [1, 0]
click at [161, 350] on div "Instructor Emma" at bounding box center [184, 360] width 172 height 21
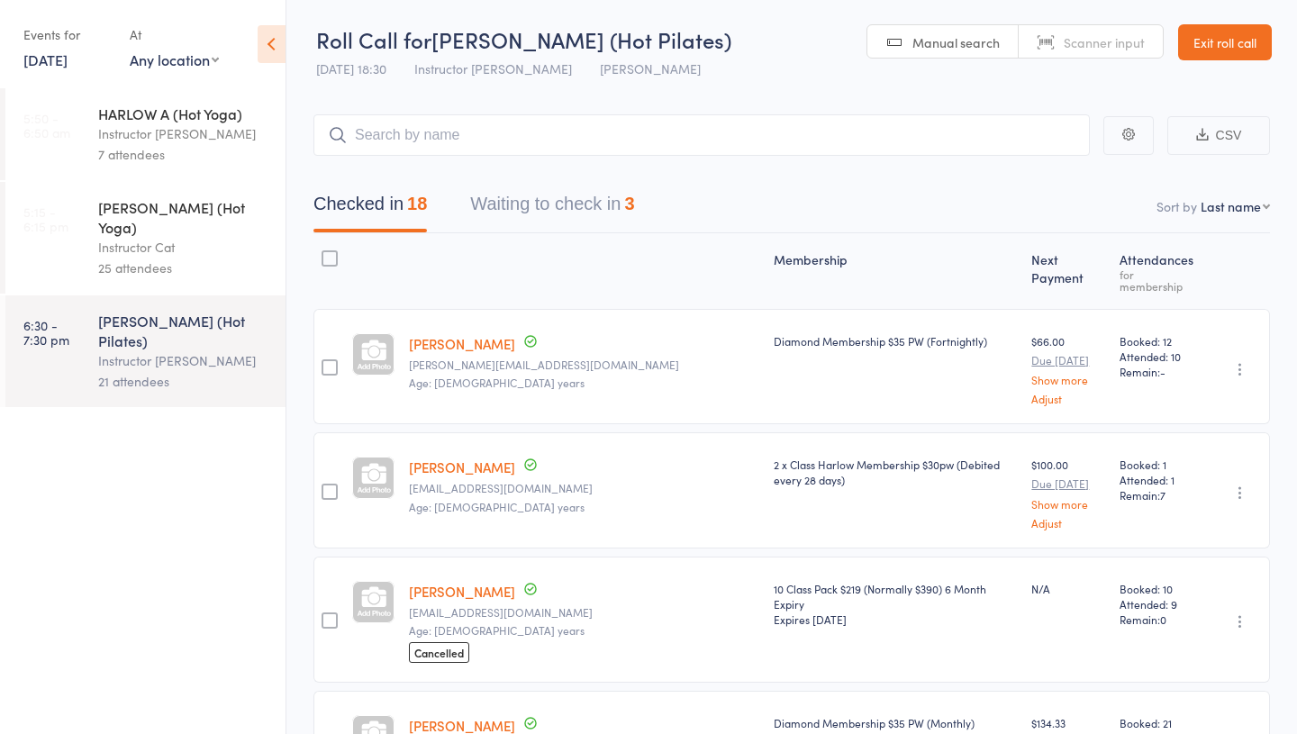
click at [1199, 49] on link "Exit roll call" at bounding box center [1225, 42] width 94 height 36
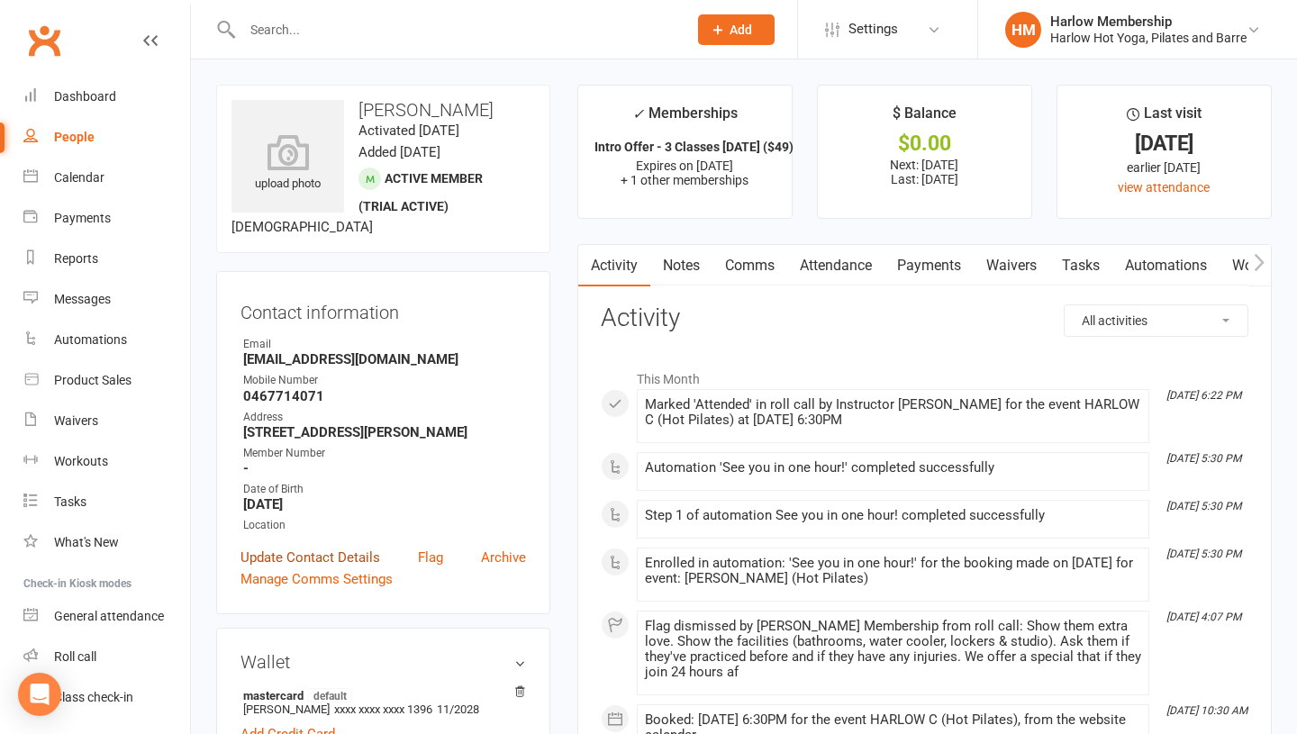
click at [340, 557] on link "Update Contact Details" at bounding box center [311, 558] width 140 height 22
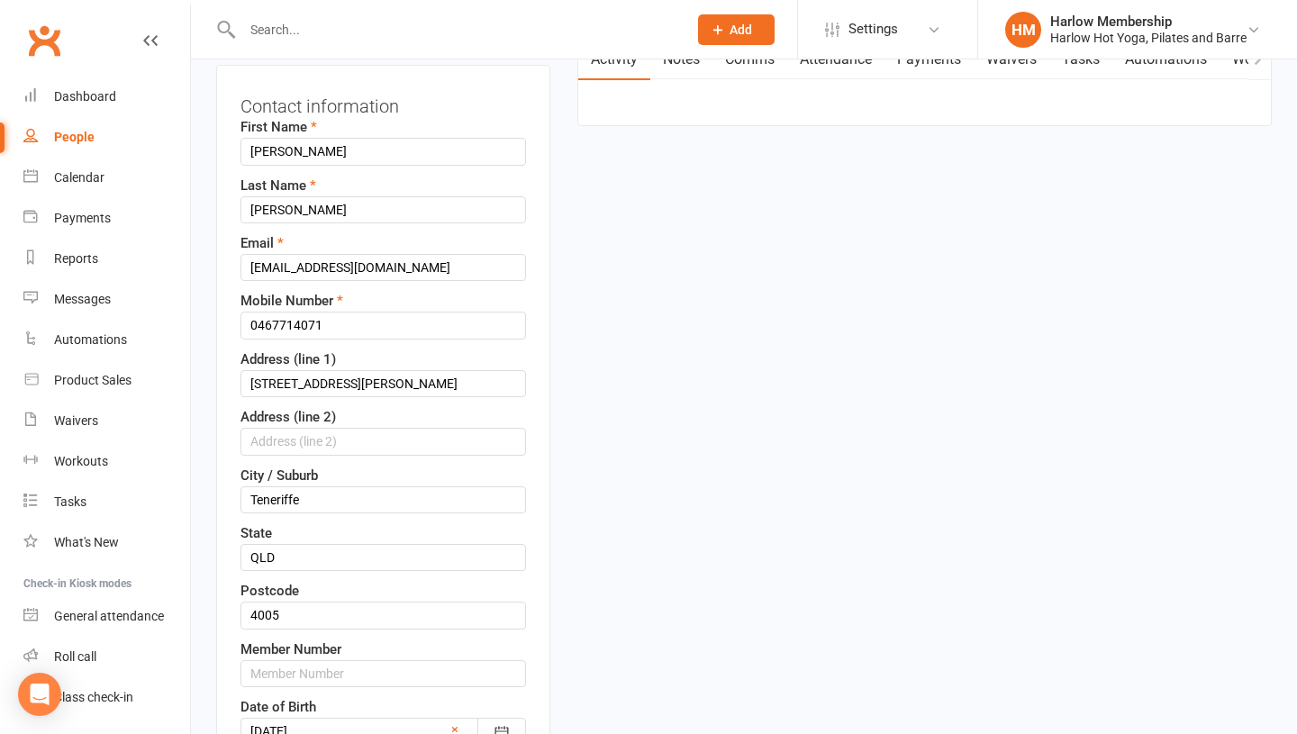
scroll to position [255, 0]
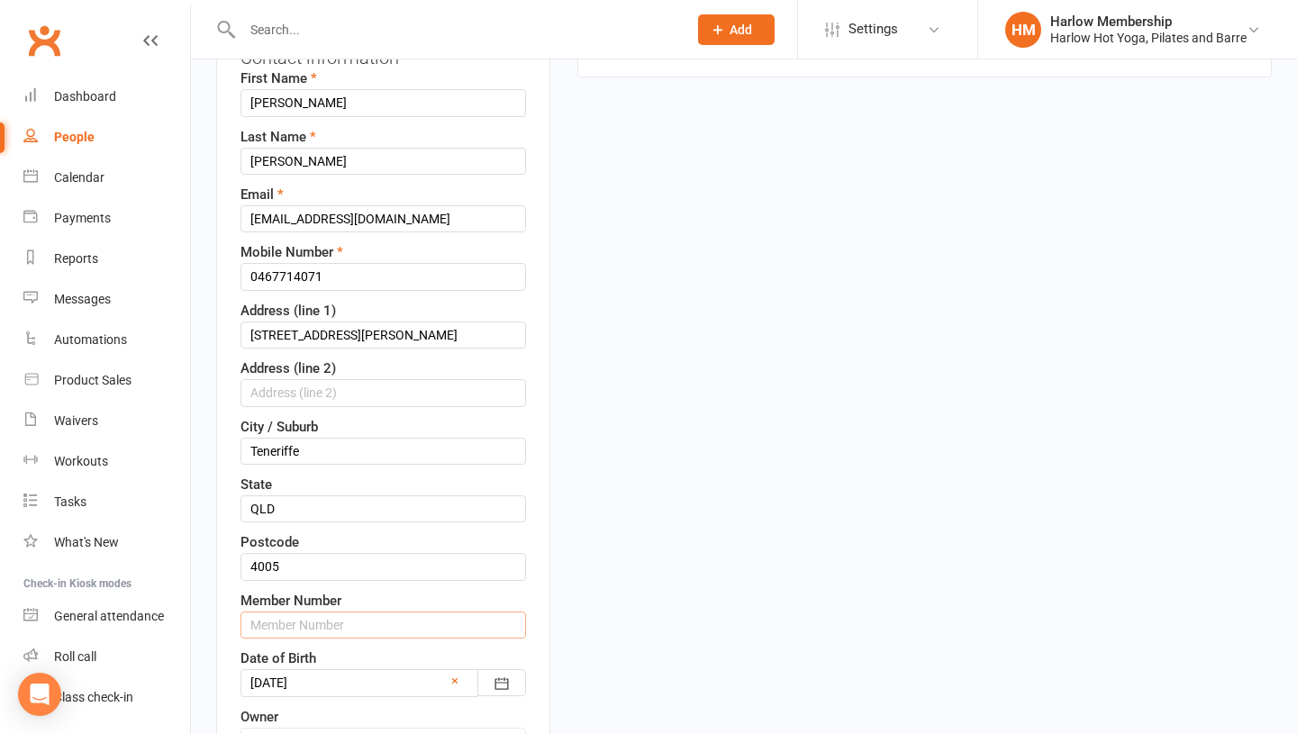
click at [288, 625] on input "text" at bounding box center [384, 625] width 286 height 27
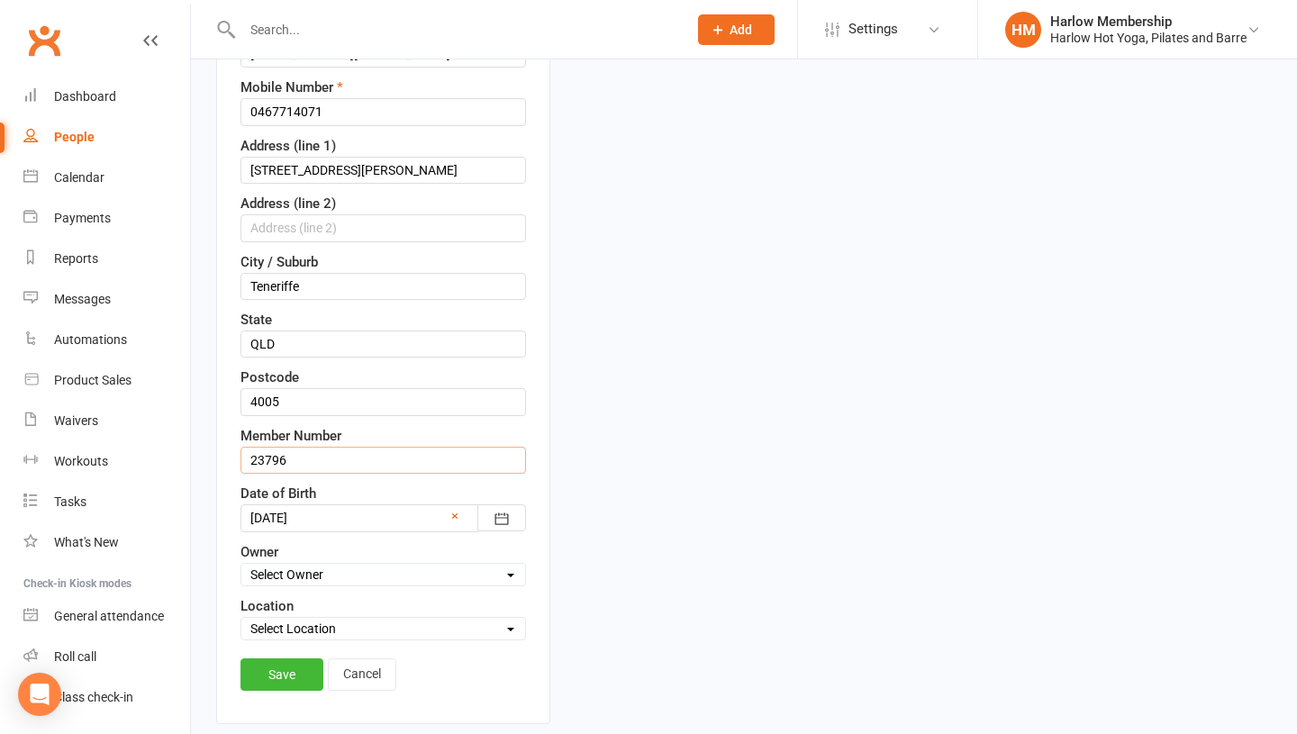
scroll to position [431, 0]
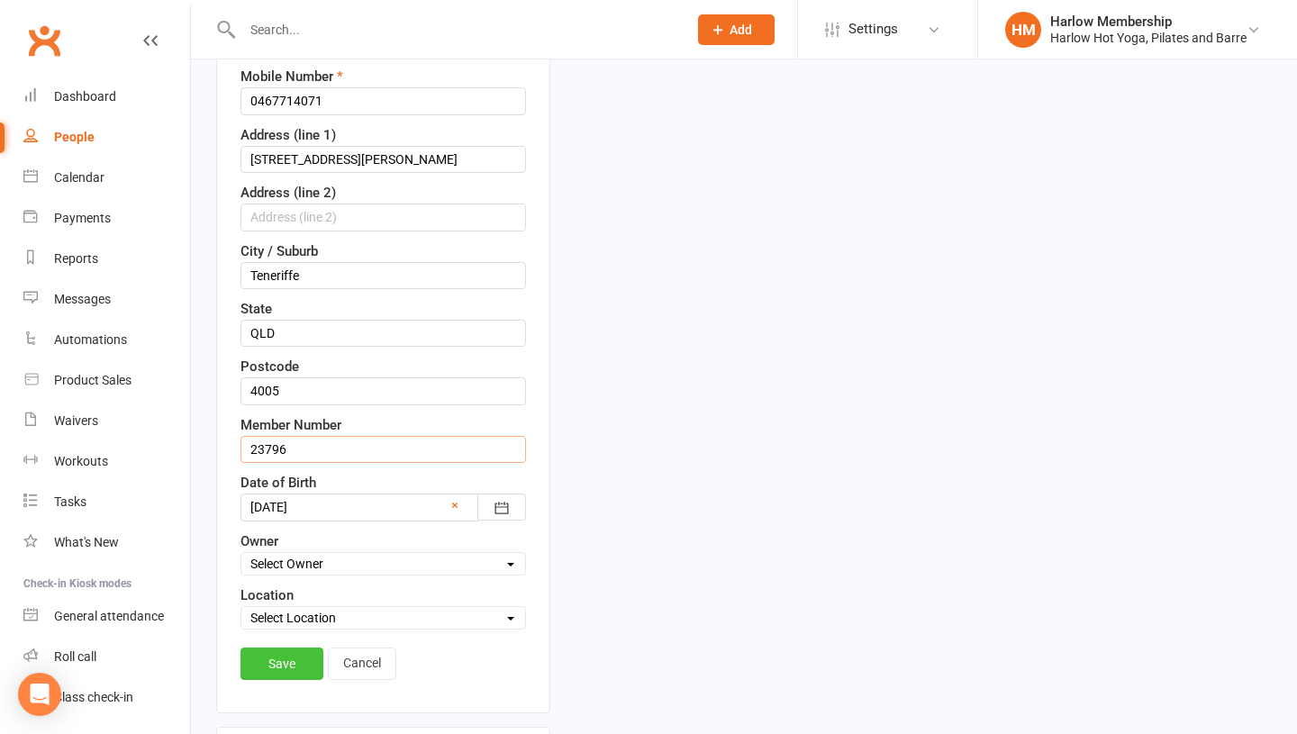
type input "23796"
click at [271, 666] on link "Save" at bounding box center [282, 664] width 83 height 32
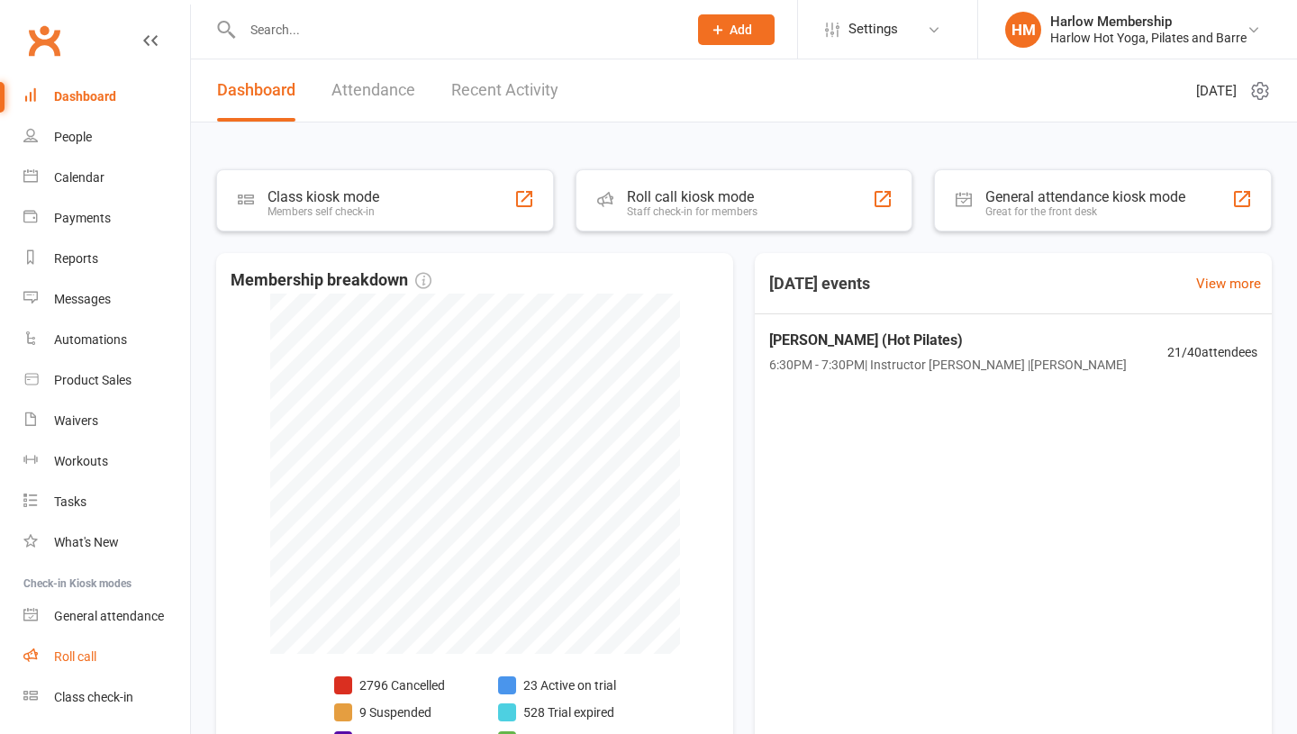
click at [75, 659] on div "Roll call" at bounding box center [75, 656] width 42 height 14
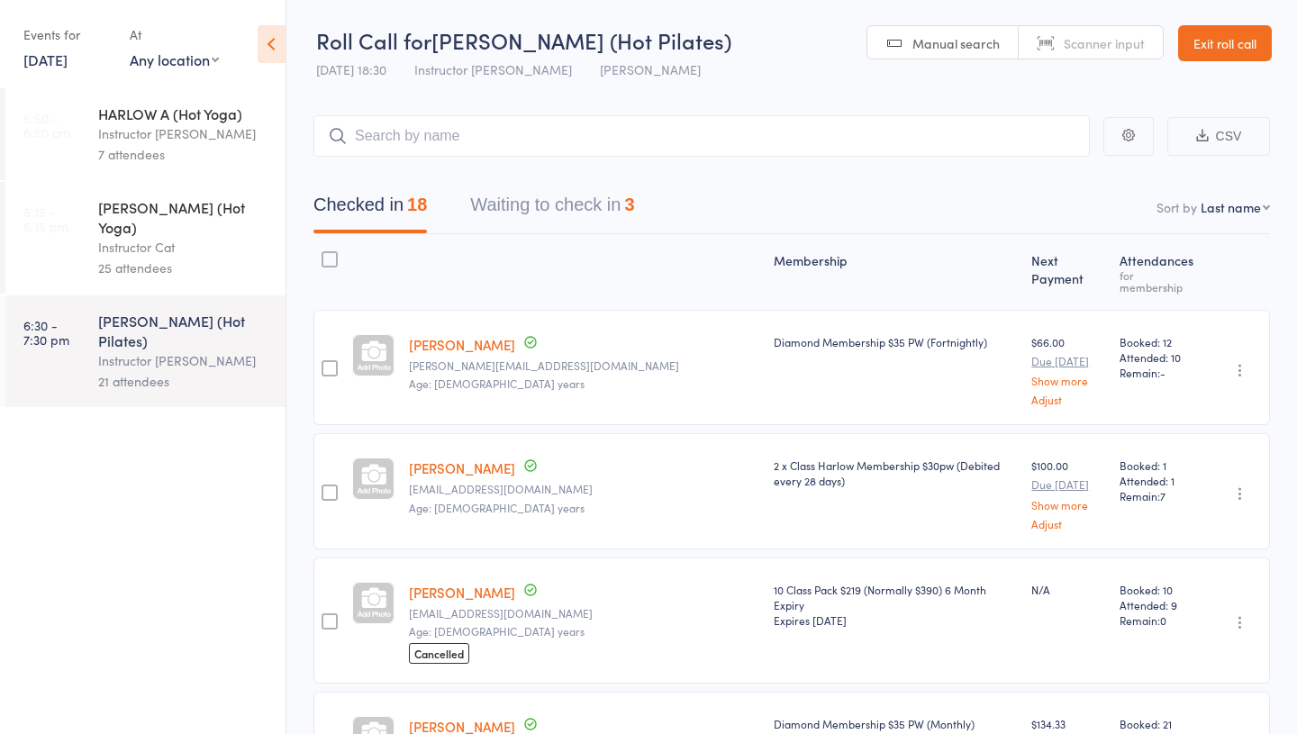
click at [548, 198] on button "Waiting to check in 3" at bounding box center [552, 210] width 164 height 48
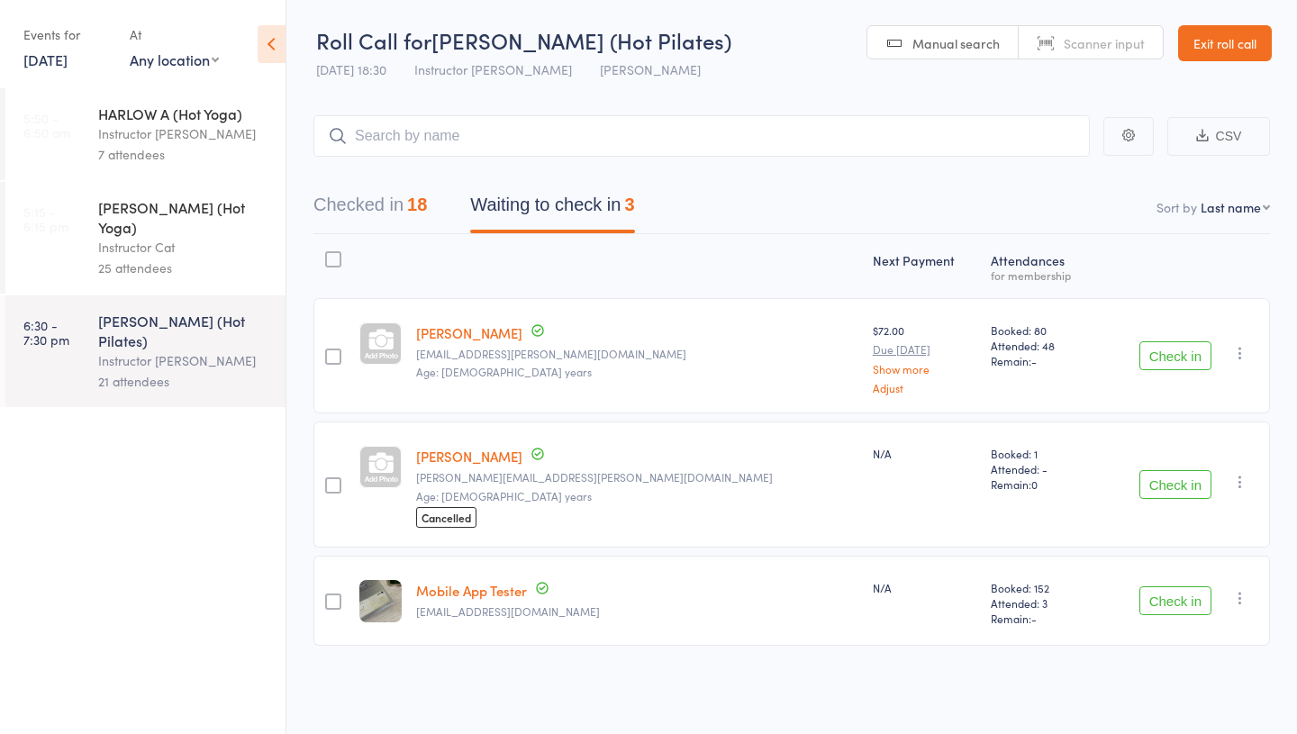
click at [379, 214] on button "Checked in 18" at bounding box center [370, 210] width 114 height 48
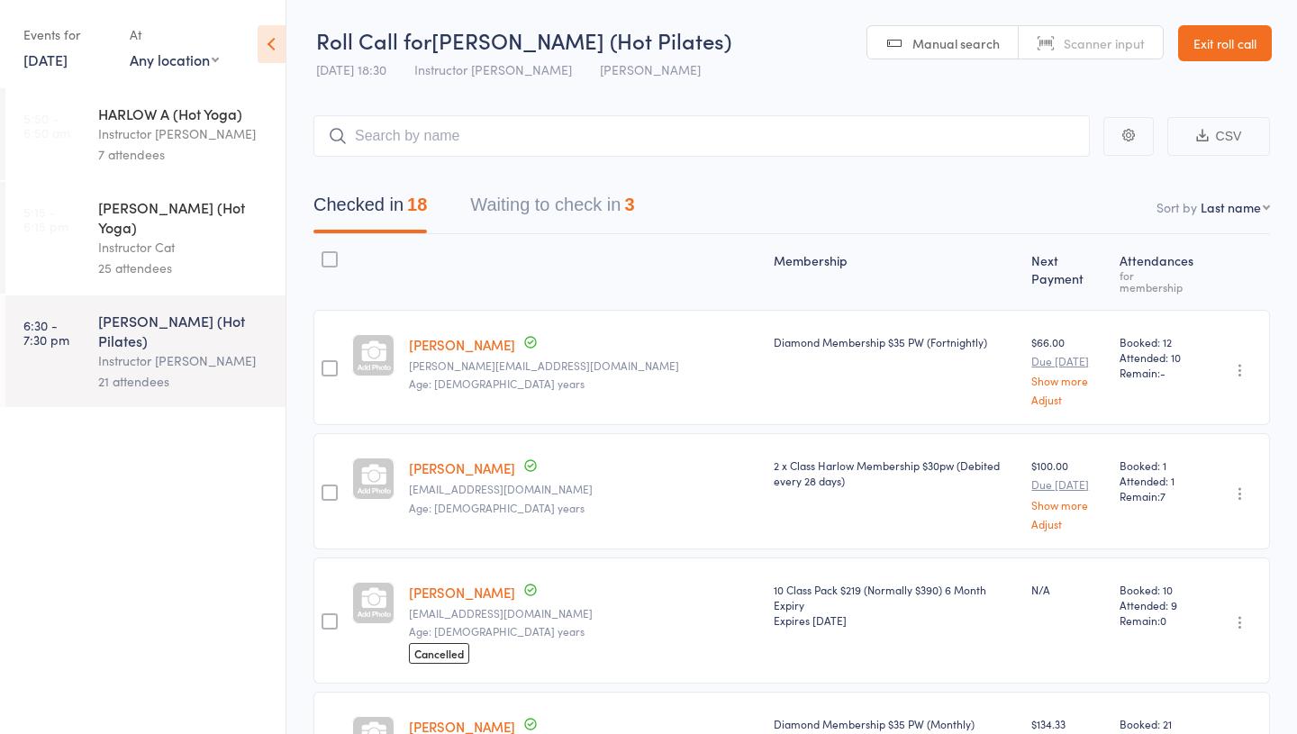
click at [547, 211] on button "Waiting to check in 3" at bounding box center [552, 210] width 164 height 48
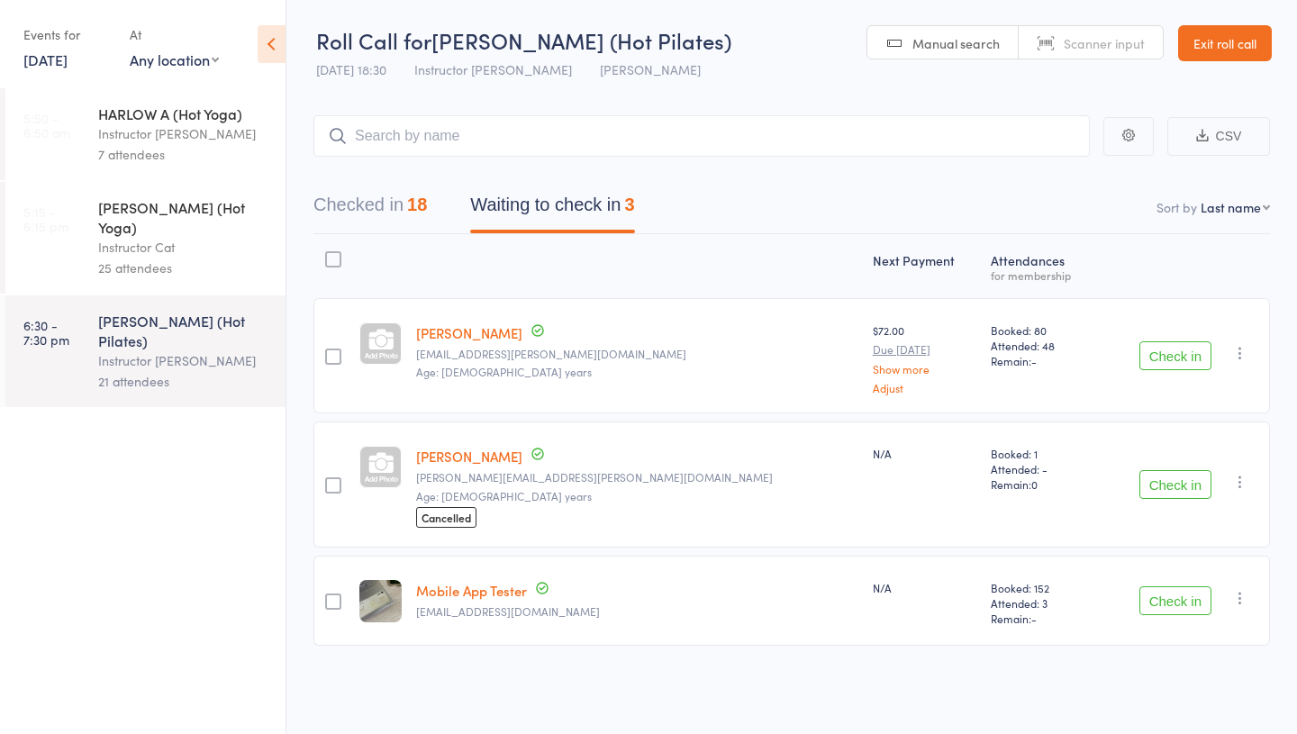
click at [477, 459] on link "[PERSON_NAME]" at bounding box center [469, 456] width 106 height 19
click at [168, 237] on div "Instructor Cat" at bounding box center [184, 247] width 172 height 21
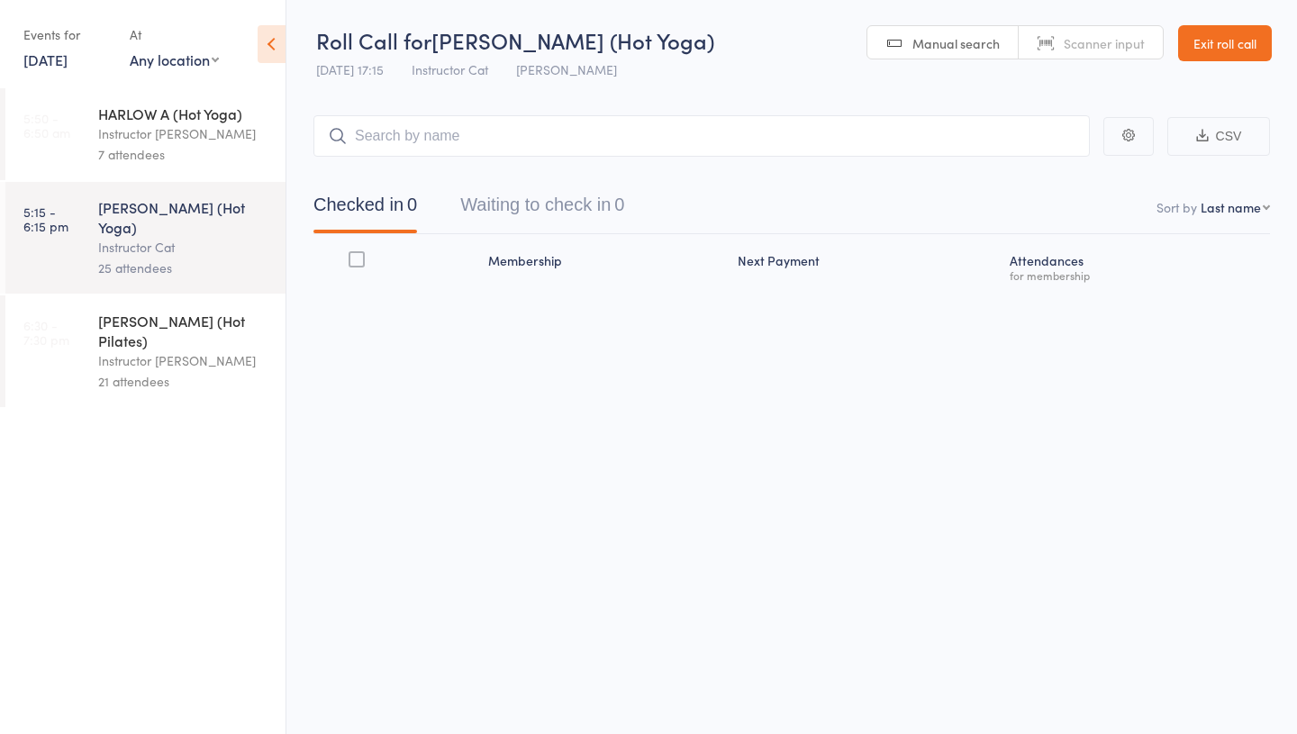
click at [159, 350] on div "Instructor [PERSON_NAME]" at bounding box center [184, 360] width 172 height 21
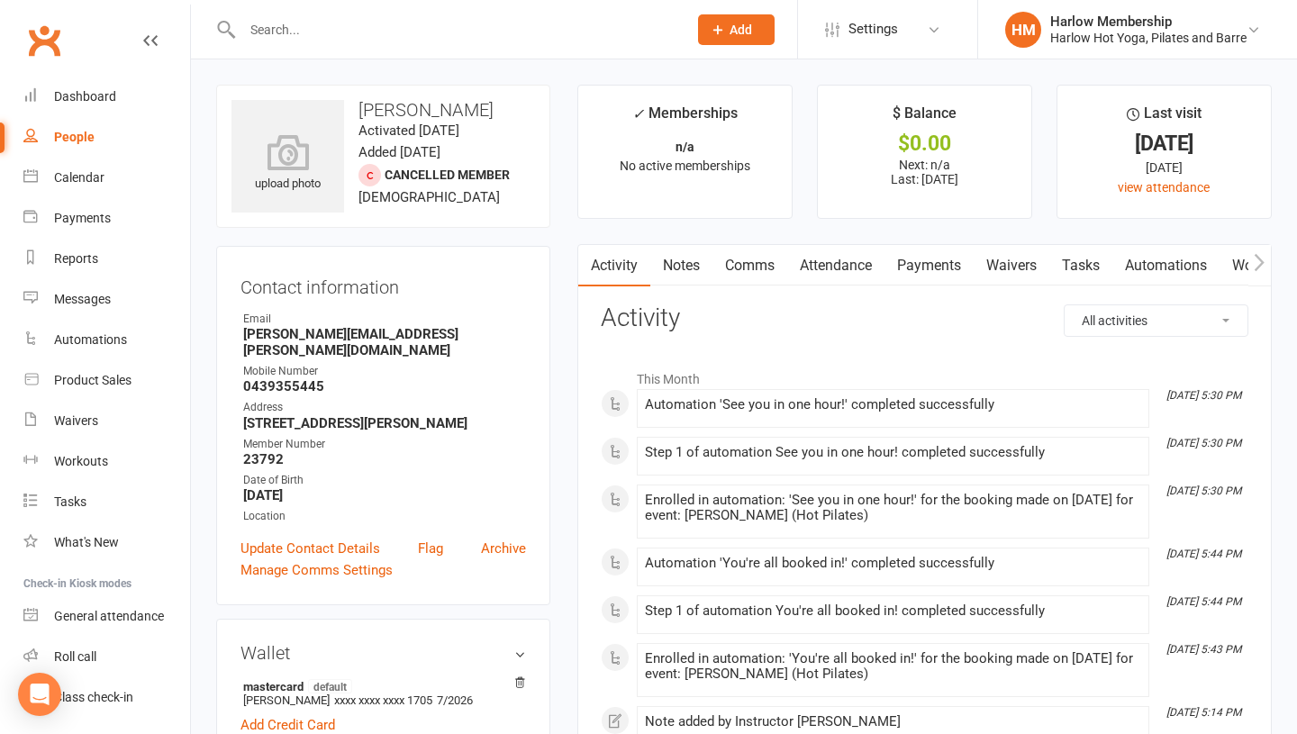
click at [735, 270] on link "Comms" at bounding box center [750, 265] width 75 height 41
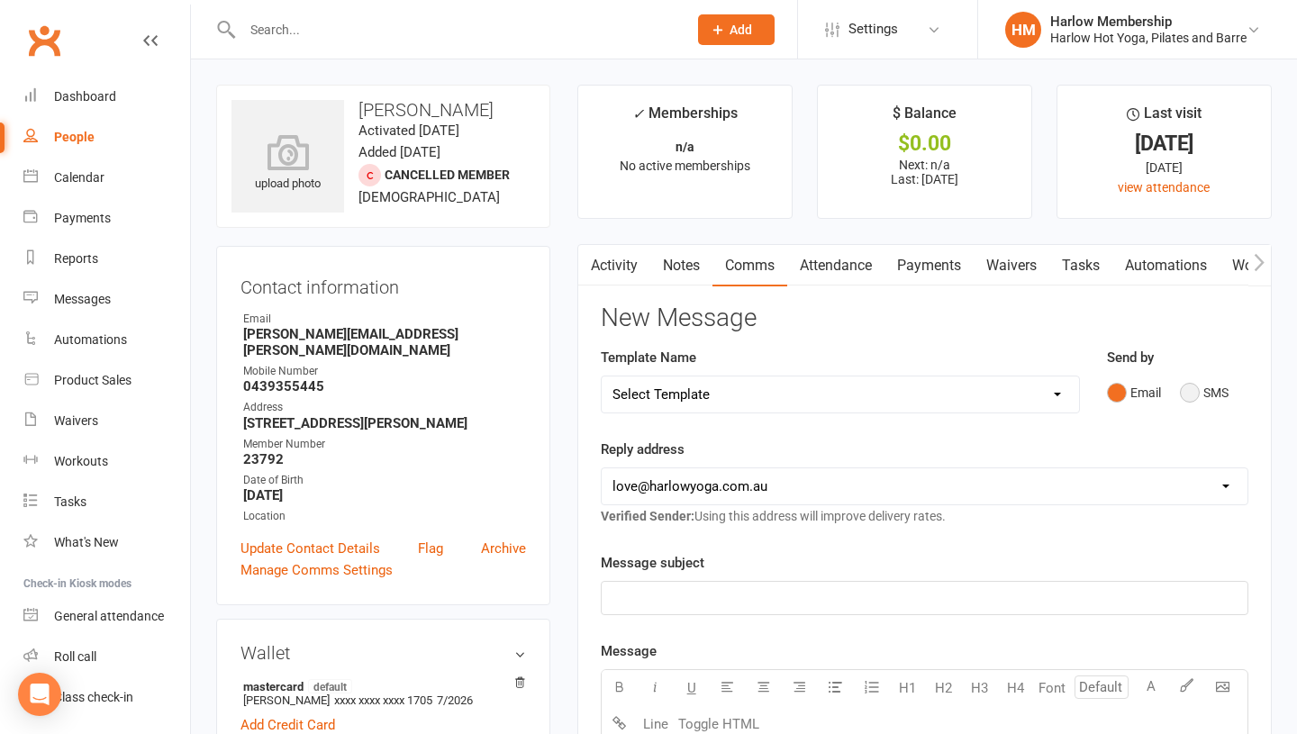
click at [1190, 386] on button "SMS" at bounding box center [1204, 393] width 49 height 34
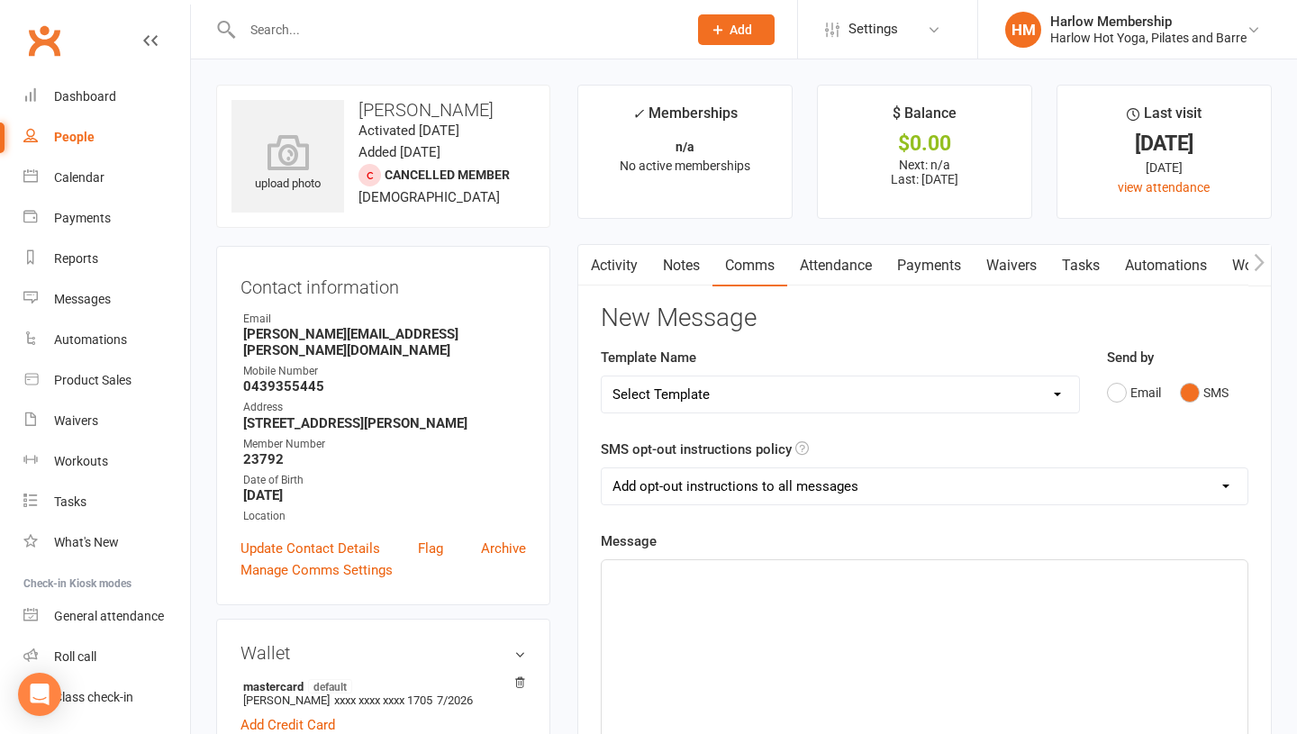
click at [777, 616] on div "﻿" at bounding box center [925, 695] width 646 height 270
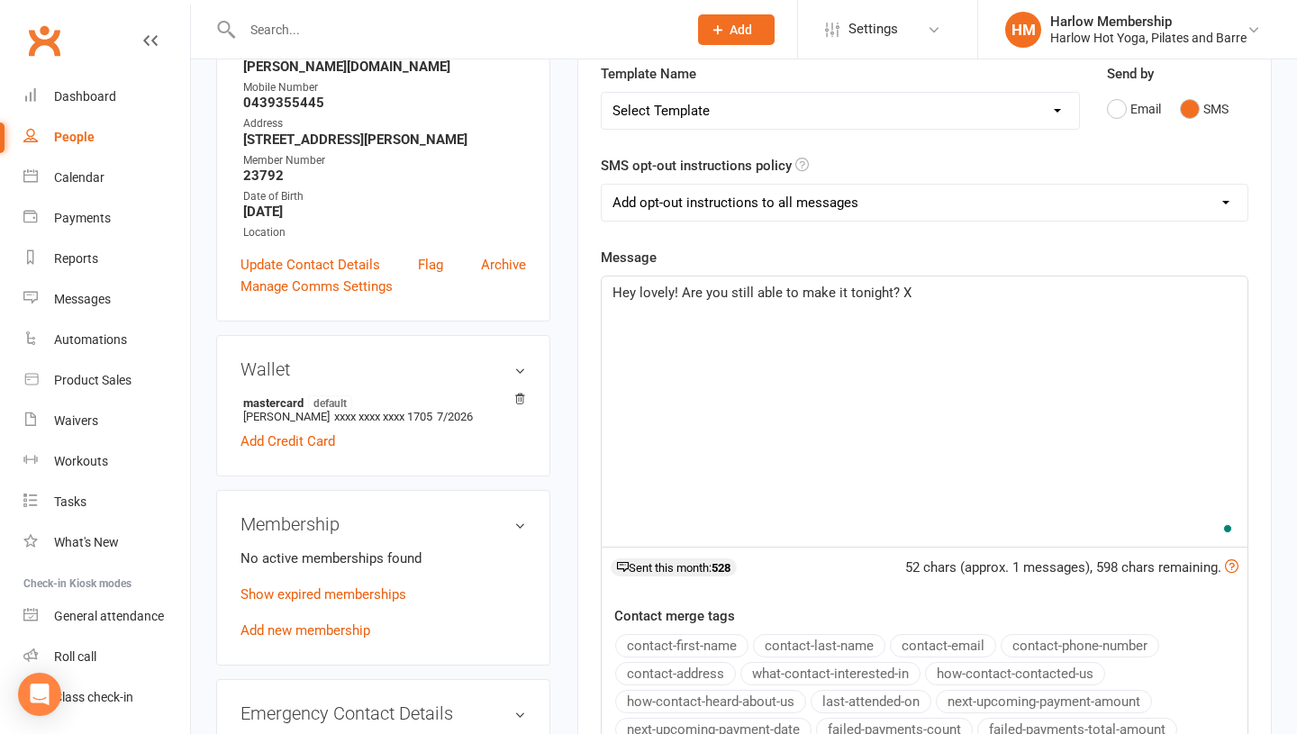
scroll to position [289, 0]
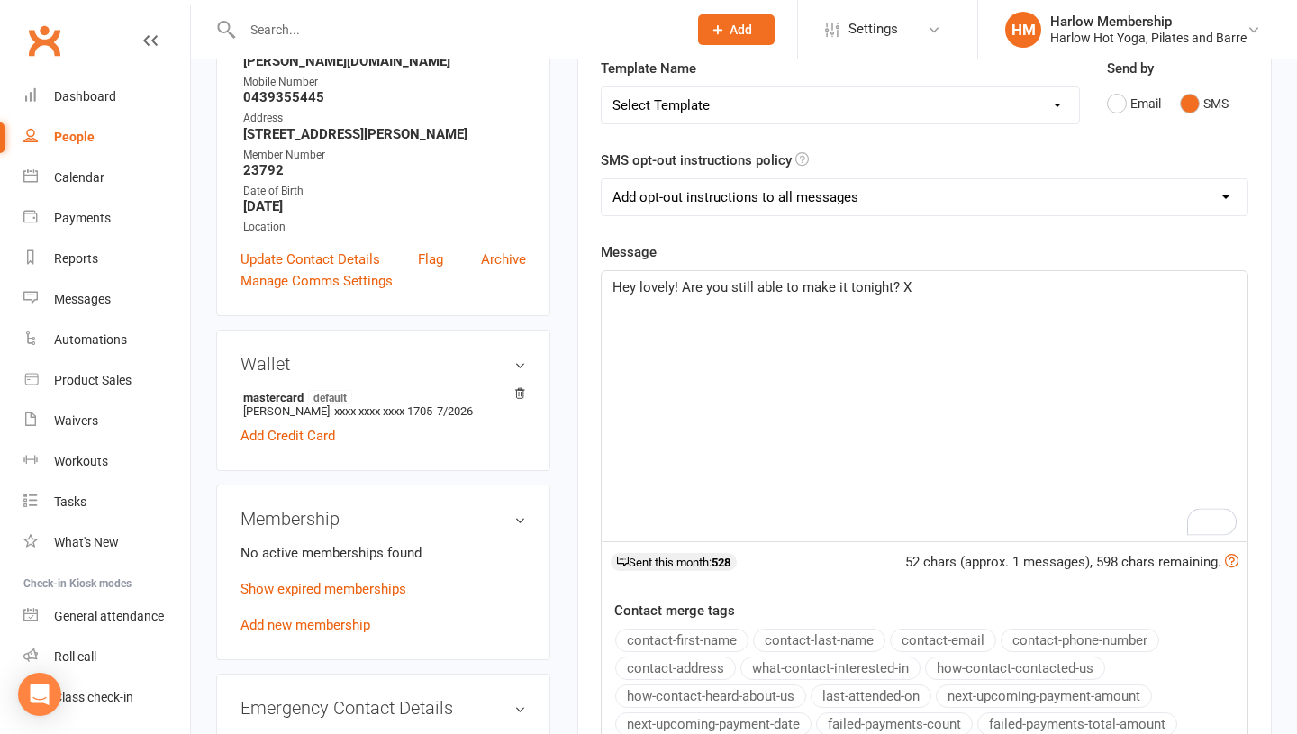
click at [748, 286] on span "Hey lovely! Are you still able to make it tonight? X" at bounding box center [762, 287] width 299 height 16
